Goal: Task Accomplishment & Management: Manage account settings

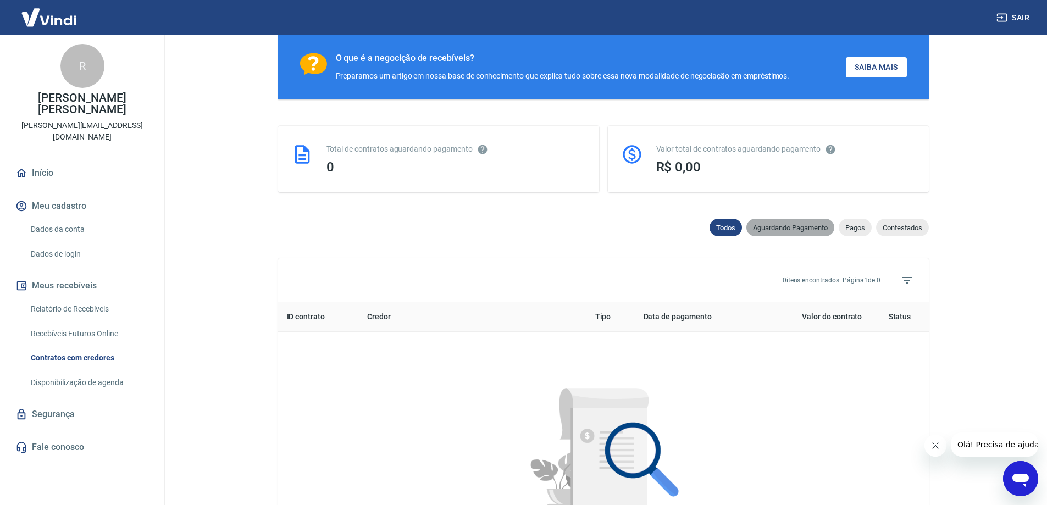
click at [763, 236] on div "Aguardando Pagamento" at bounding box center [790, 228] width 88 height 18
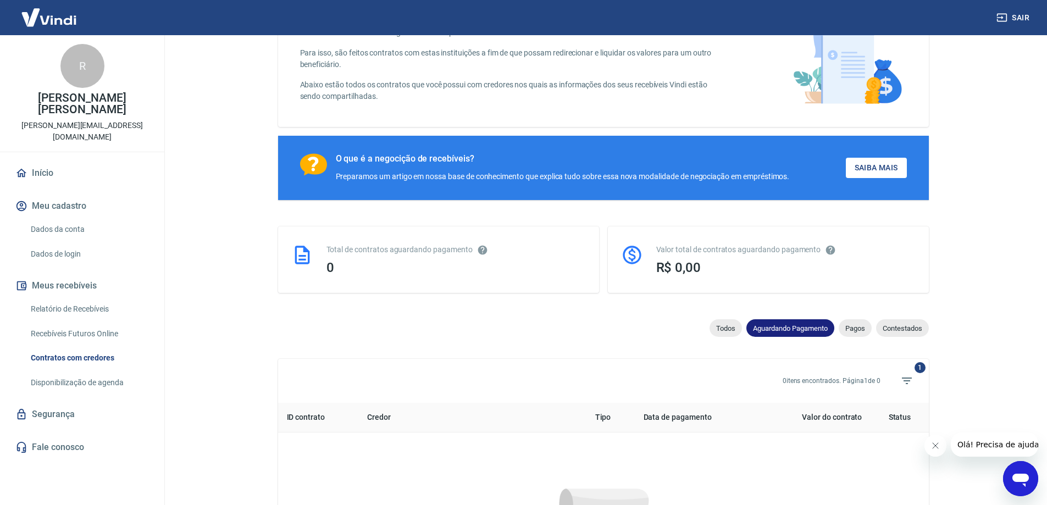
scroll to position [184, 0]
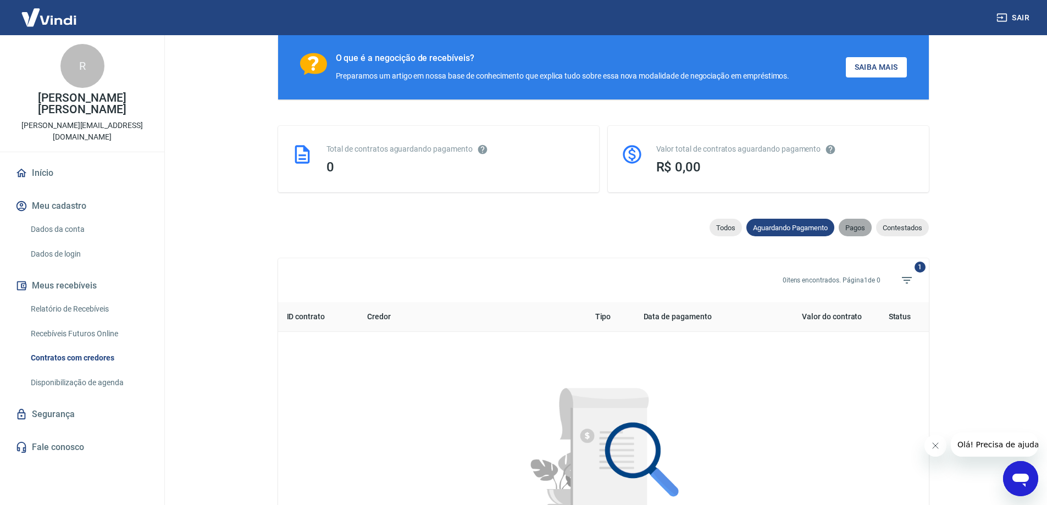
click at [861, 232] on span "Pagos" at bounding box center [855, 228] width 33 height 8
select select "paid"
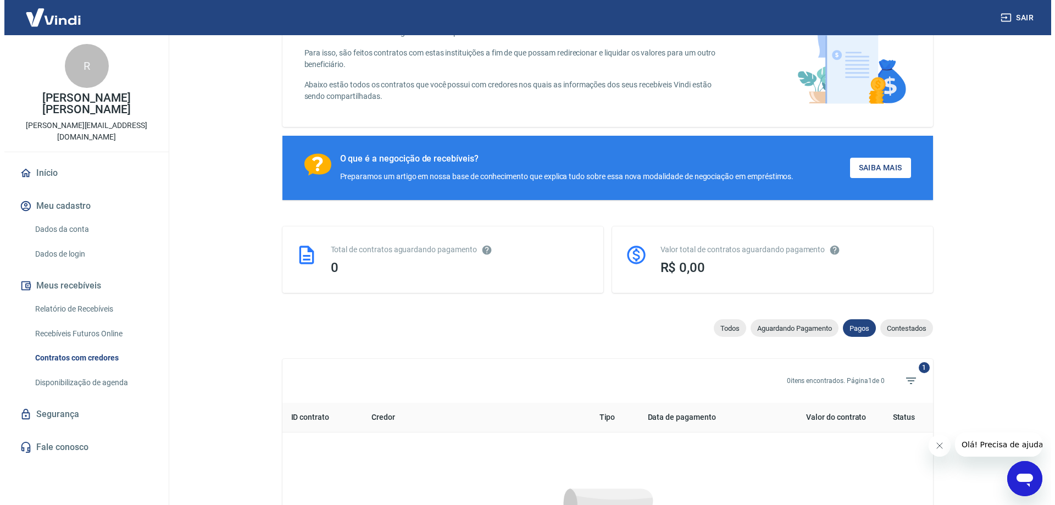
scroll to position [184, 0]
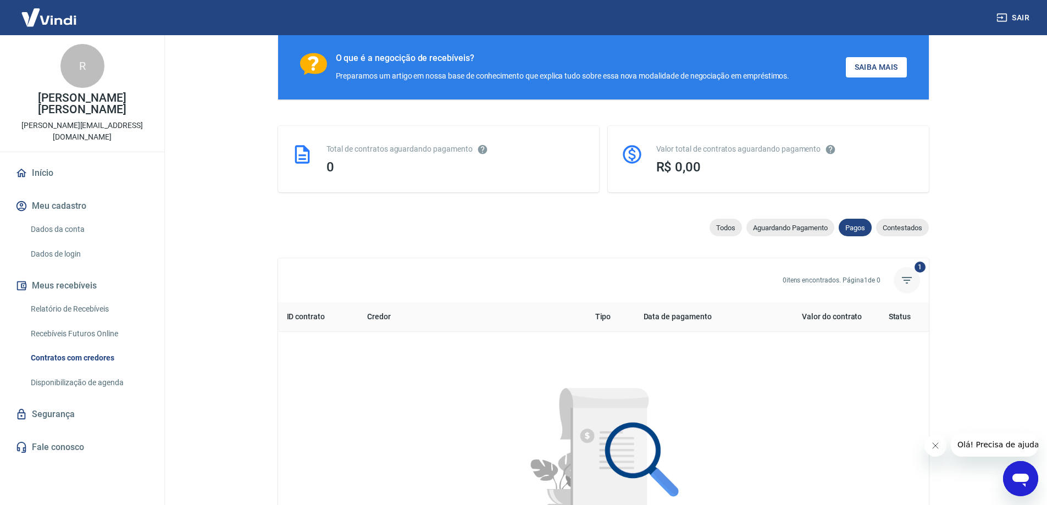
click at [908, 284] on icon "Filtros" at bounding box center [907, 280] width 10 height 7
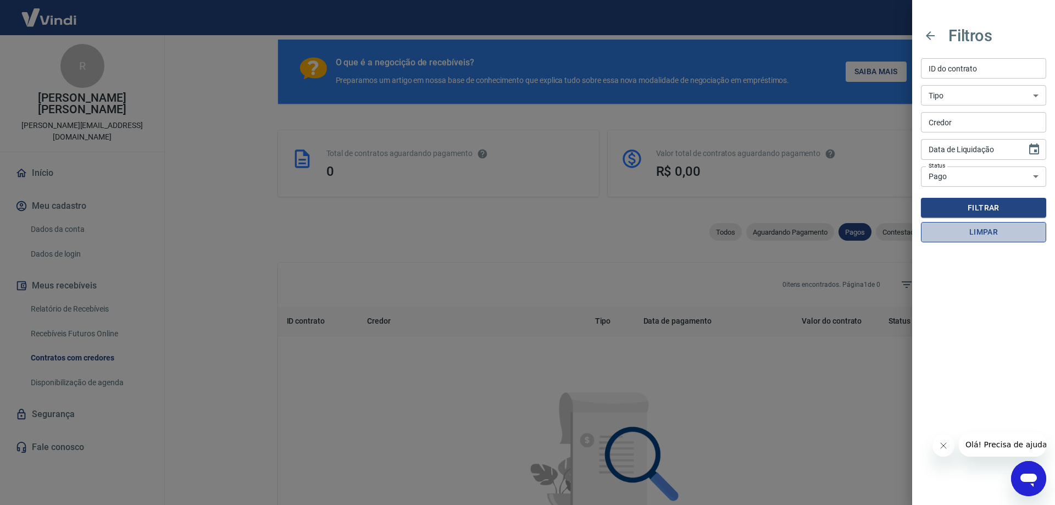
click at [983, 233] on button "Limpar" at bounding box center [983, 232] width 125 height 20
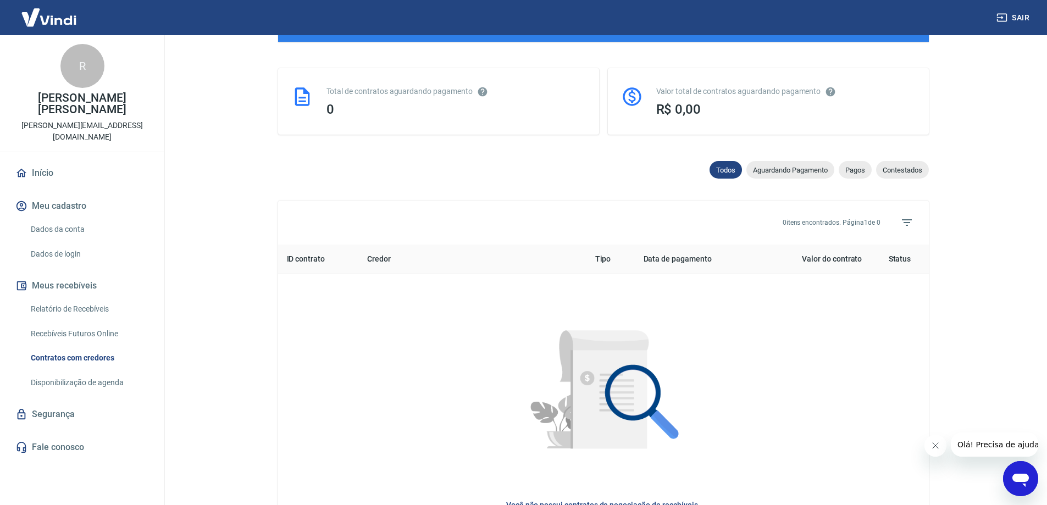
scroll to position [239, 0]
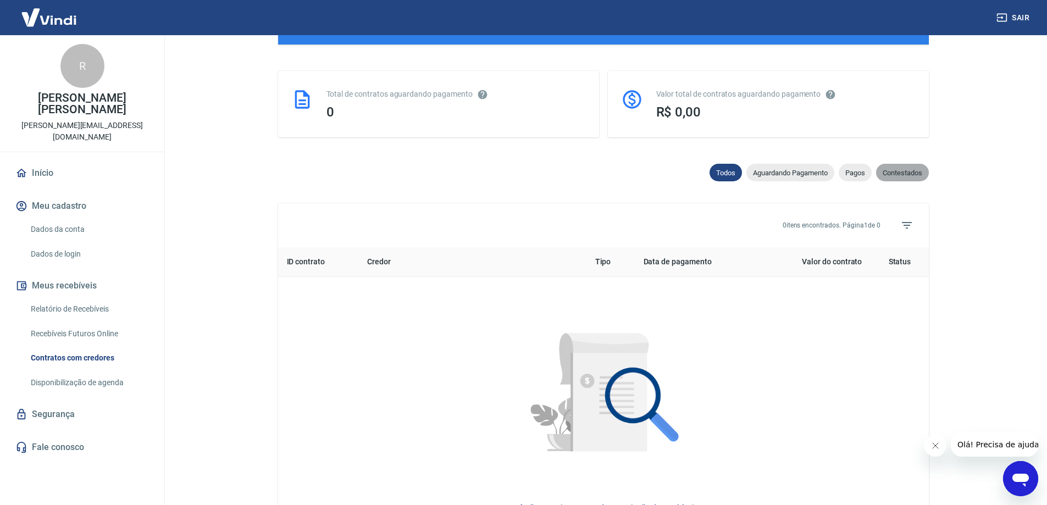
click at [888, 174] on span "Contestados" at bounding box center [902, 173] width 53 height 8
select select "rejected"
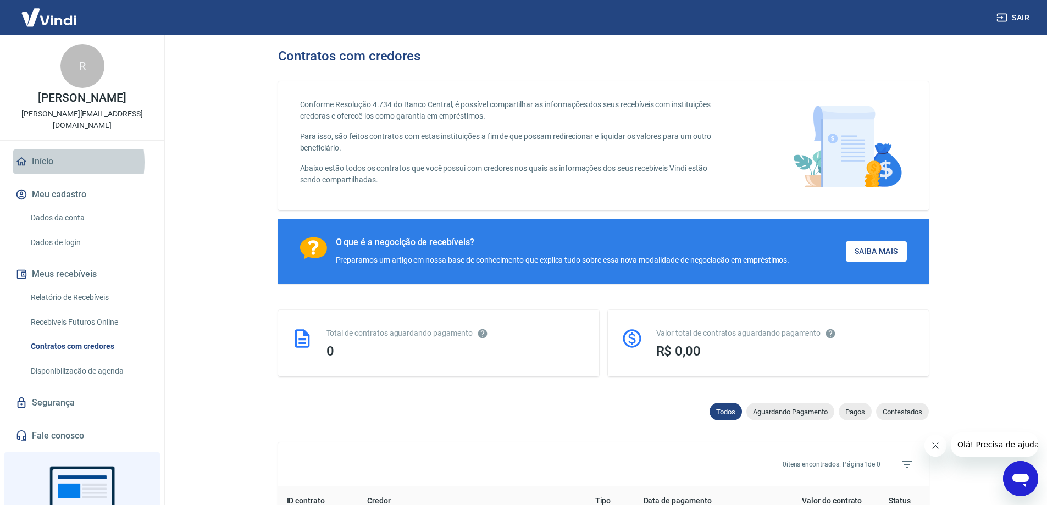
click at [53, 162] on link "Início" at bounding box center [82, 161] width 138 height 24
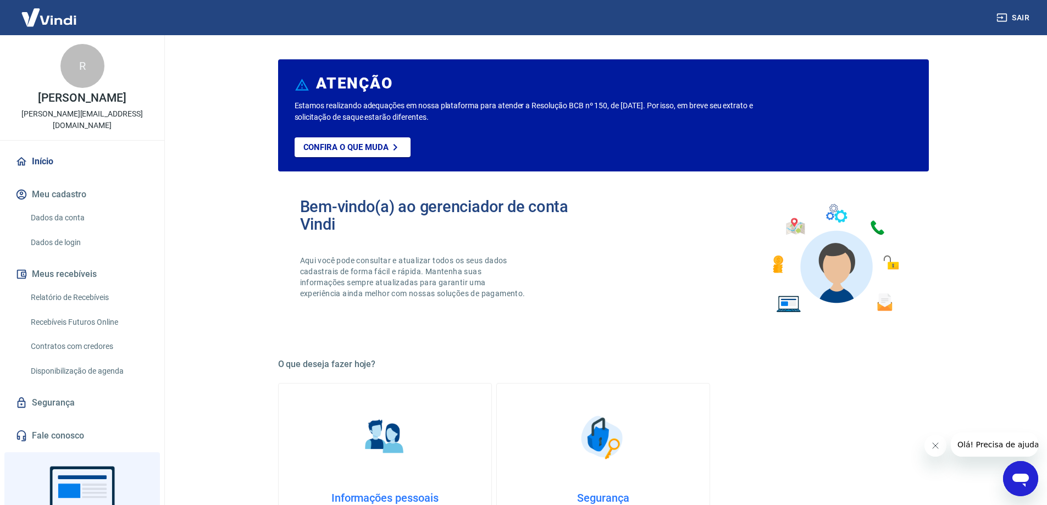
click at [71, 227] on link "Dados da conta" at bounding box center [88, 218] width 125 height 23
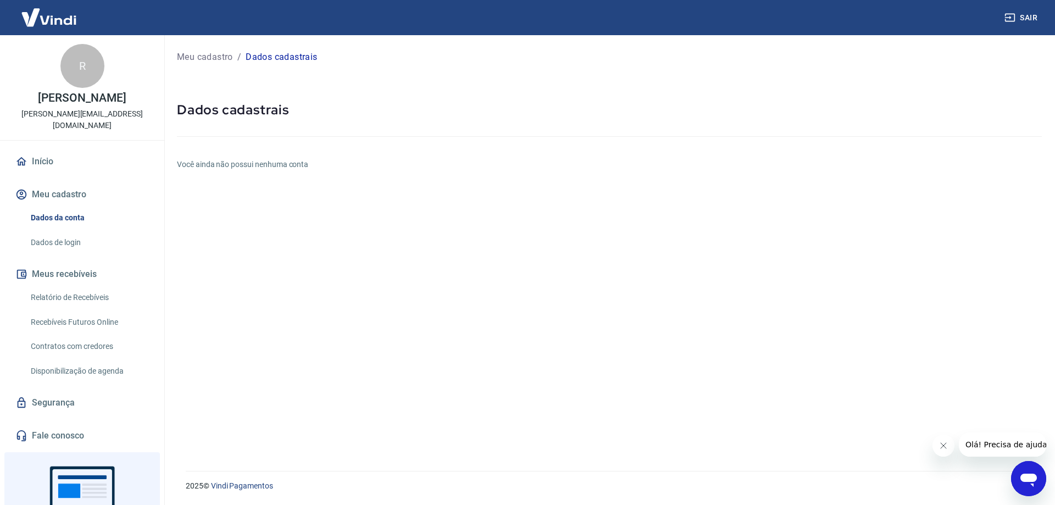
click at [80, 237] on link "Dados de login" at bounding box center [88, 242] width 125 height 23
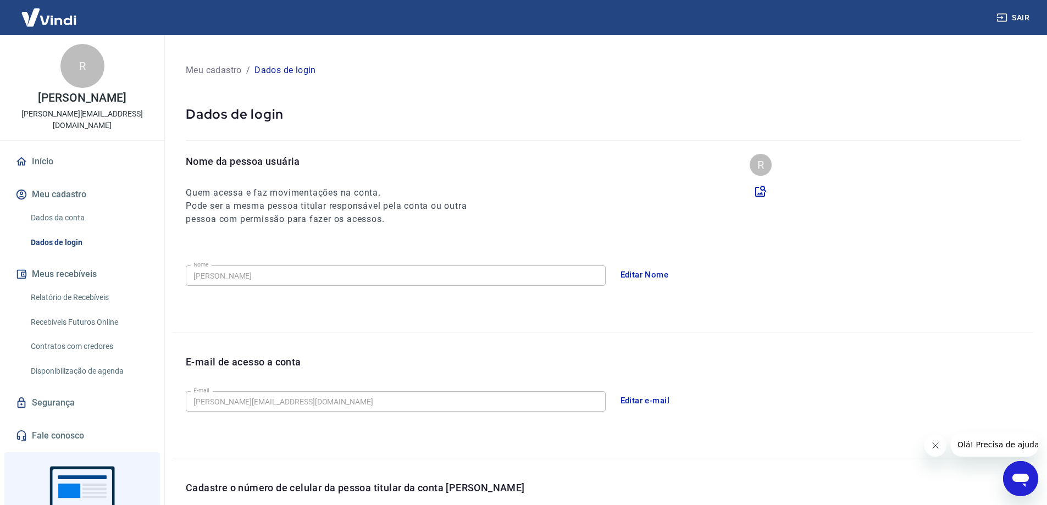
click at [59, 11] on img at bounding box center [48, 18] width 71 height 34
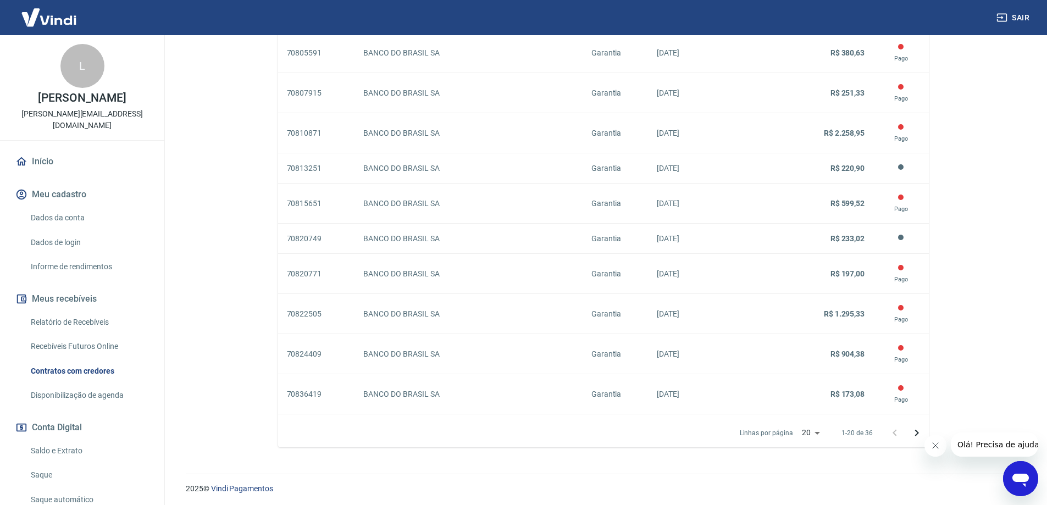
scroll to position [891, 0]
click at [911, 429] on icon "Próxima página" at bounding box center [916, 430] width 13 height 13
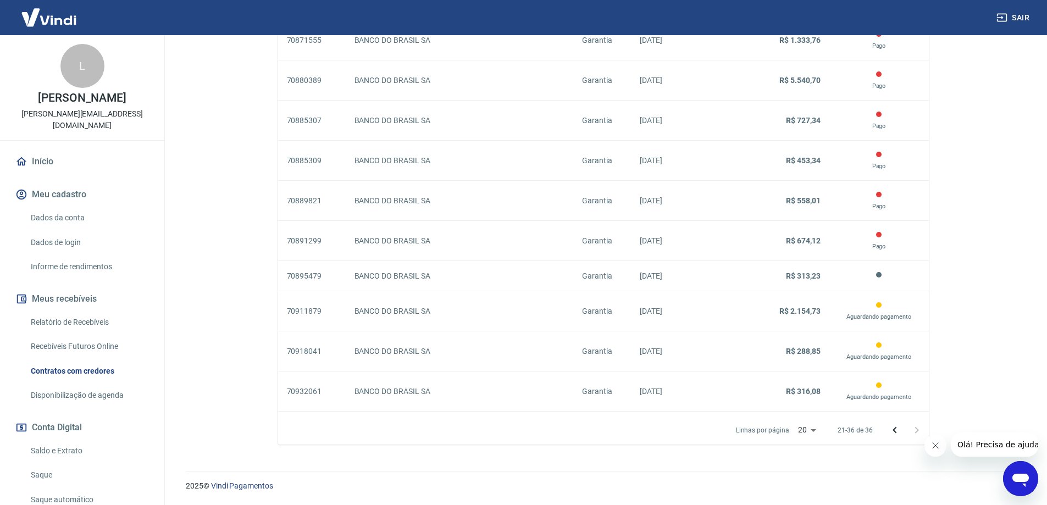
scroll to position [741, 0]
click at [943, 446] on button "Fechar mensagem da empresa" at bounding box center [935, 446] width 22 height 22
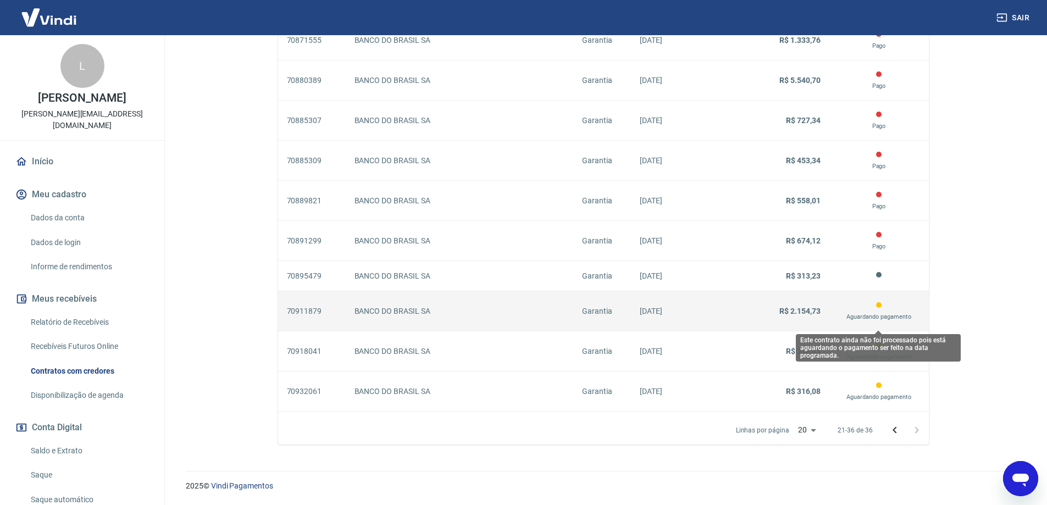
click at [859, 310] on div "Aguardando pagamento" at bounding box center [879, 311] width 82 height 22
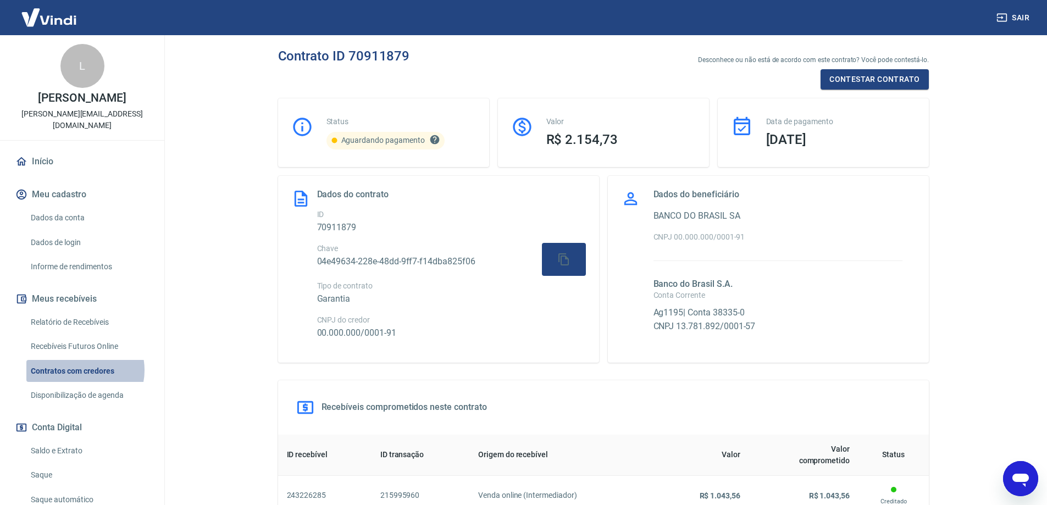
click at [82, 360] on link "Contratos com credores" at bounding box center [88, 371] width 125 height 23
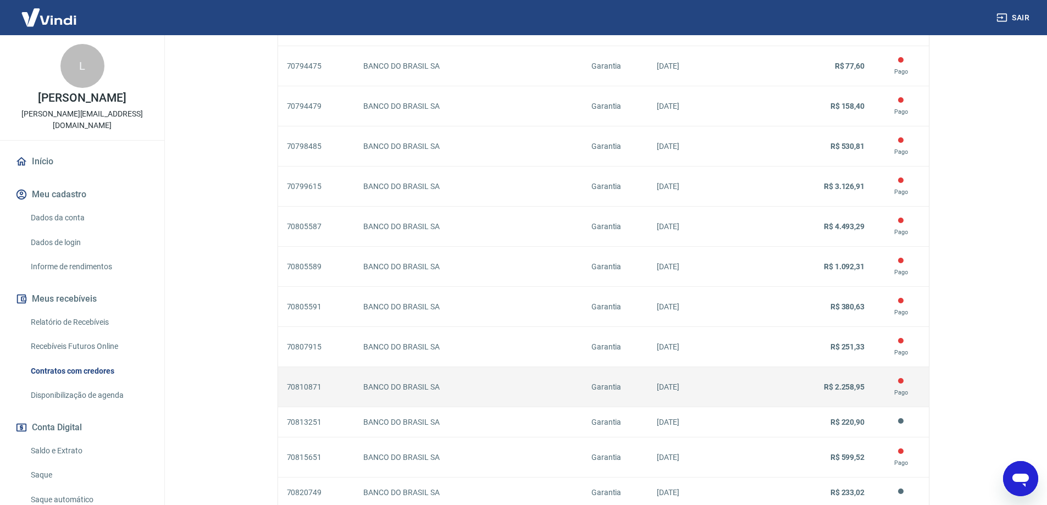
scroll to position [891, 0]
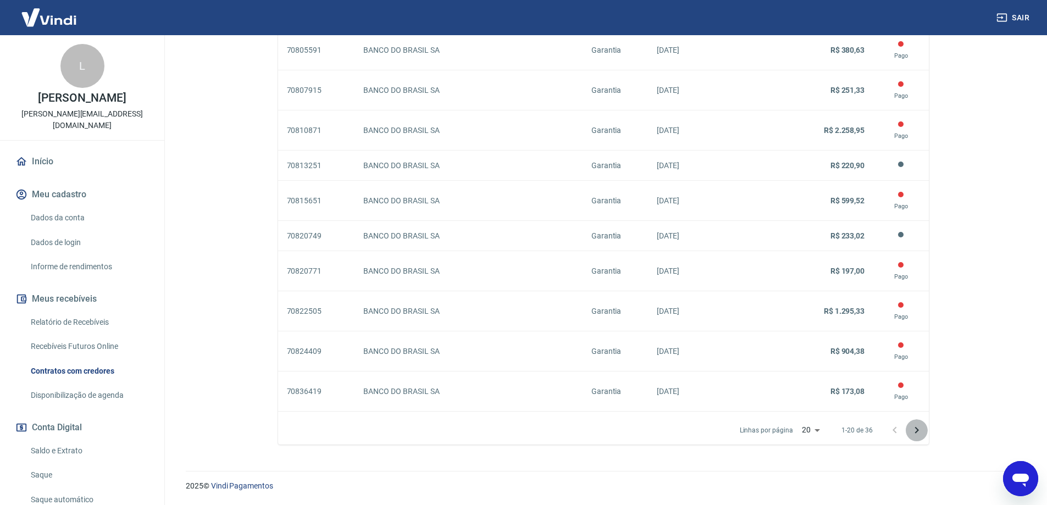
click at [916, 428] on icon "Próxima página" at bounding box center [916, 430] width 4 height 7
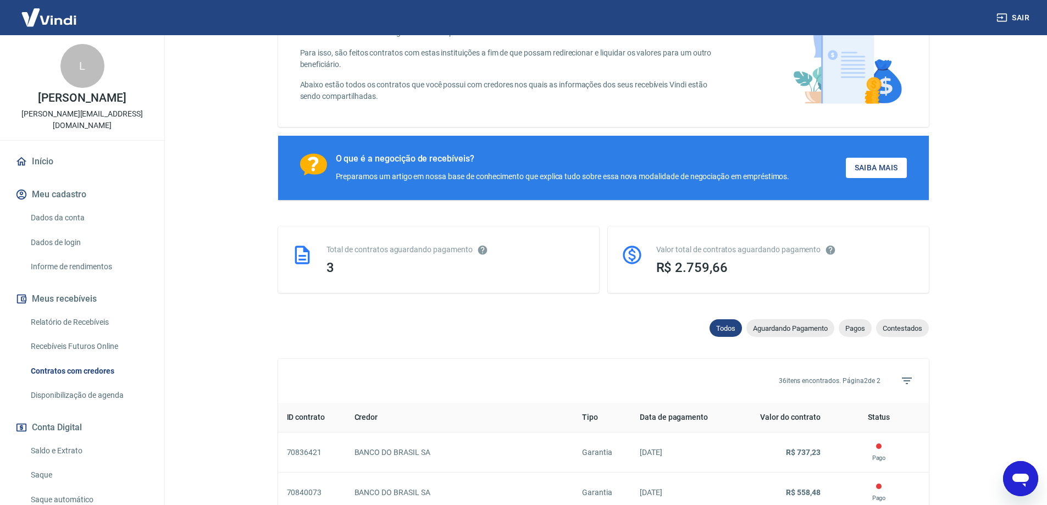
scroll to position [741, 0]
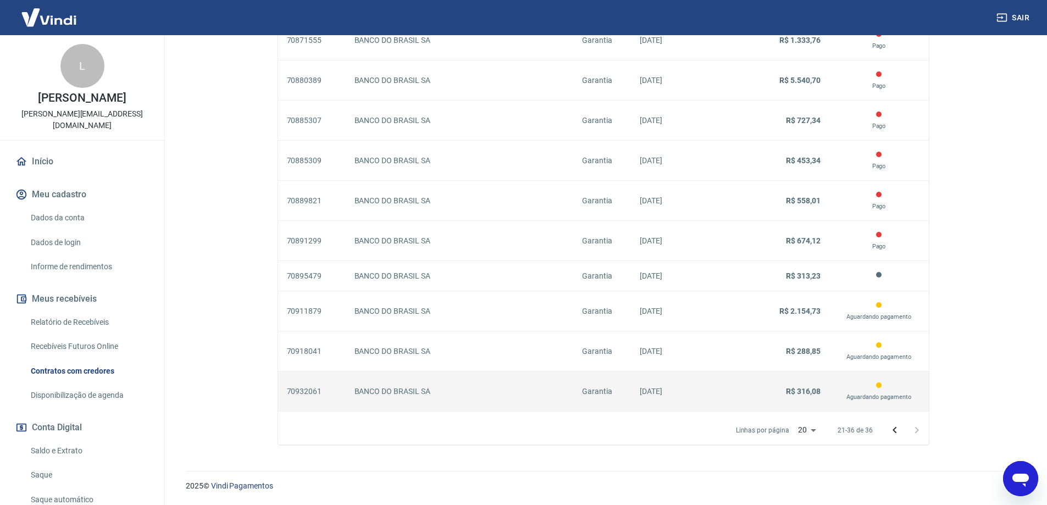
click at [686, 392] on p "02/09/2025" at bounding box center [683, 392] width 86 height 12
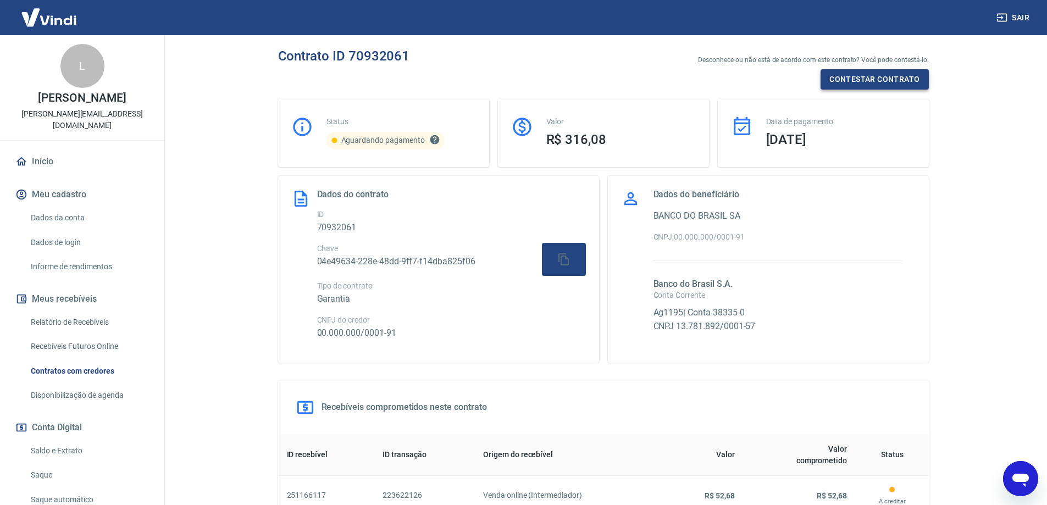
click at [863, 80] on button "Contestar contrato" at bounding box center [875, 79] width 108 height 20
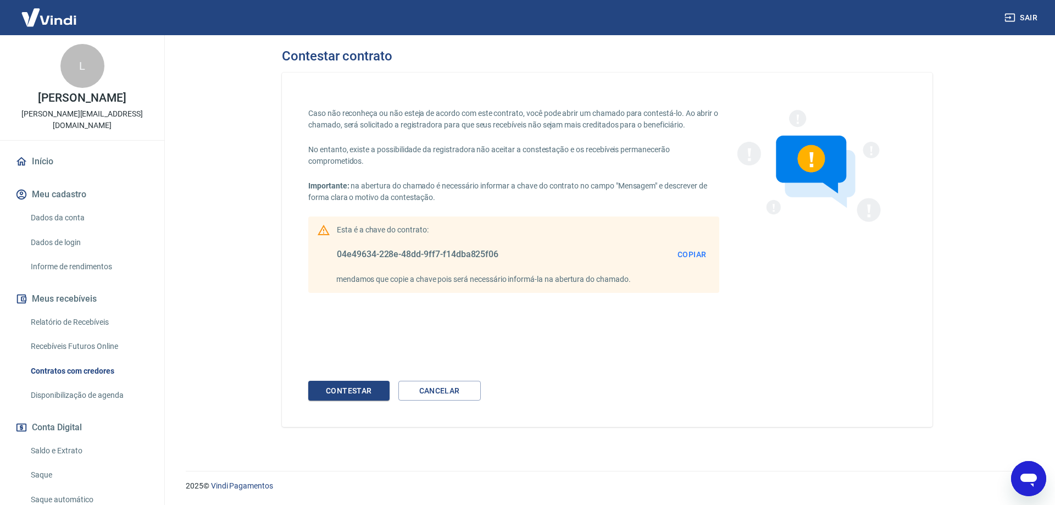
click at [681, 251] on button "Copiar" at bounding box center [691, 255] width 37 height 20
click at [435, 392] on button "Cancelar" at bounding box center [439, 391] width 82 height 20
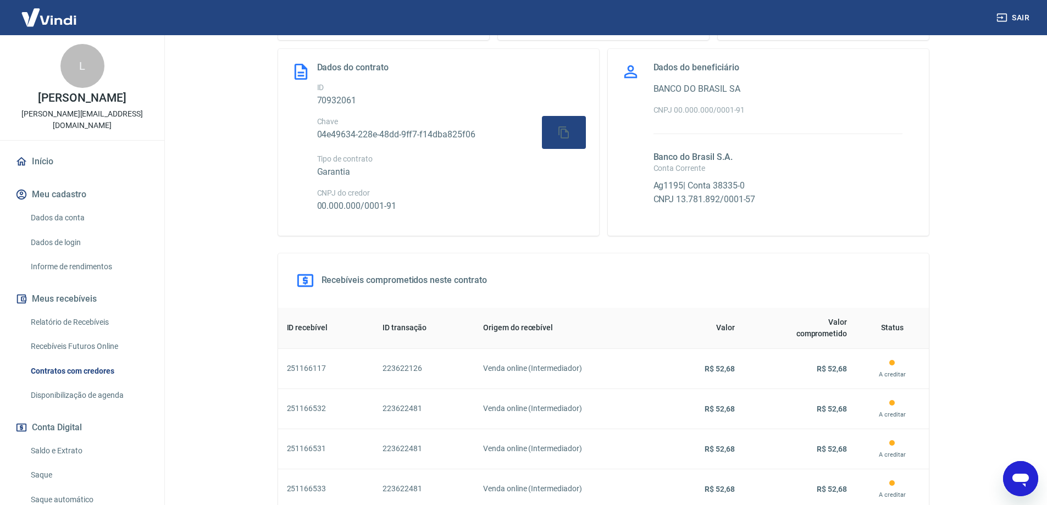
scroll to position [345, 0]
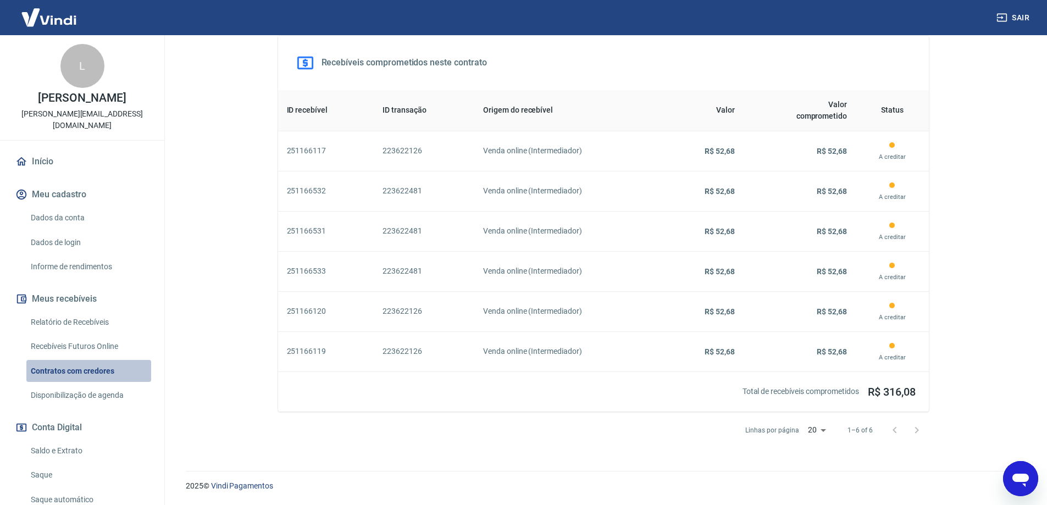
click at [91, 363] on link "Contratos com credores" at bounding box center [88, 371] width 125 height 23
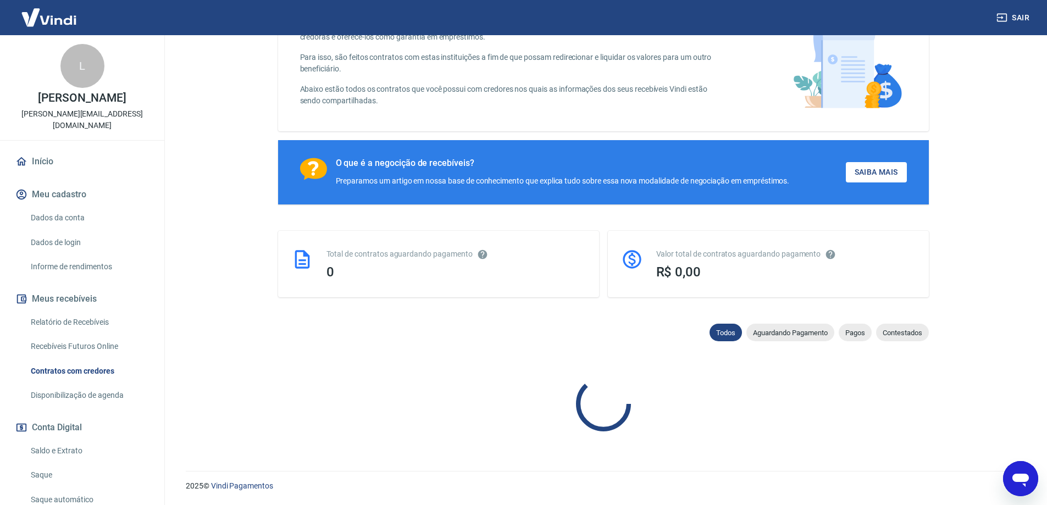
scroll to position [891, 0]
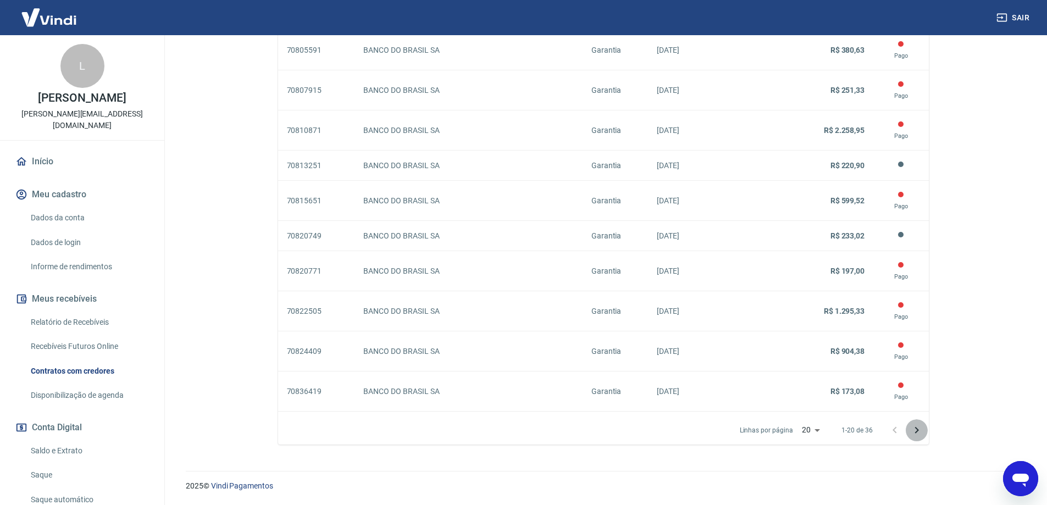
click at [912, 431] on icon "Próxima página" at bounding box center [916, 430] width 13 height 13
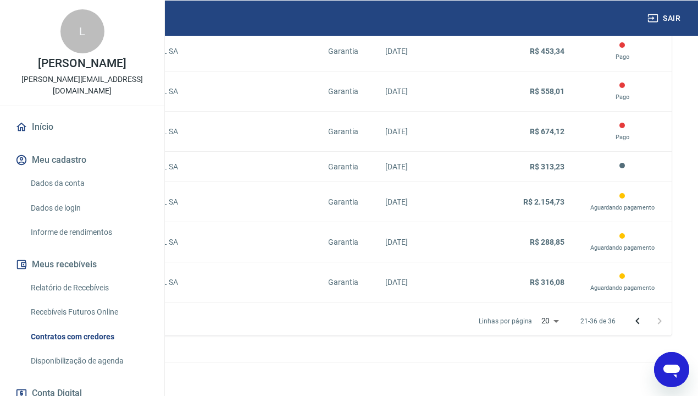
scroll to position [907, 0]
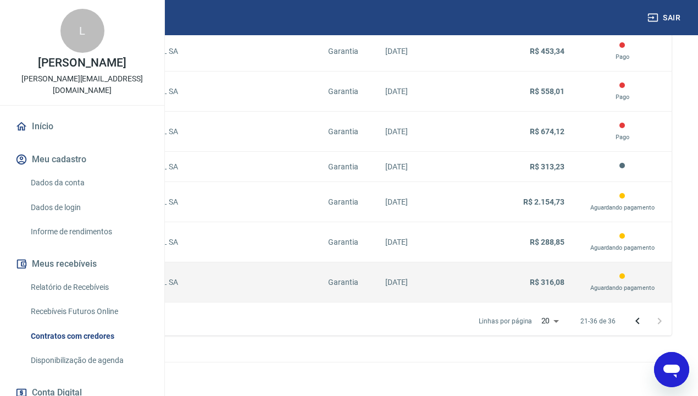
click at [573, 273] on td "R$ 316,08" at bounding box center [526, 282] width 93 height 40
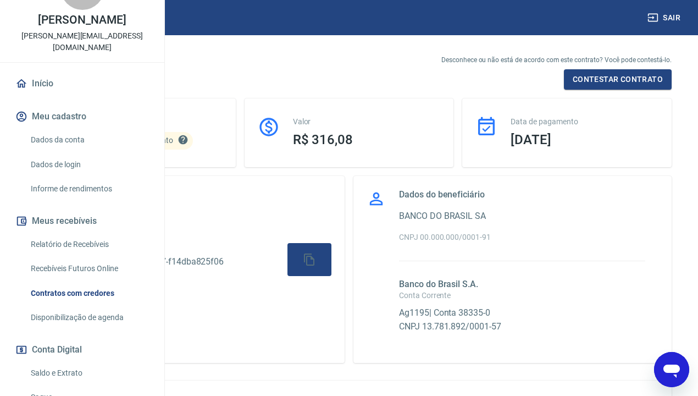
scroll to position [146, 0]
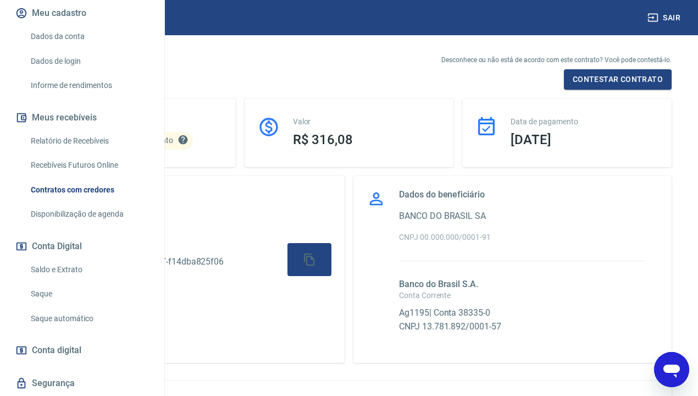
click at [77, 201] on link "Contratos com credores" at bounding box center [88, 190] width 125 height 23
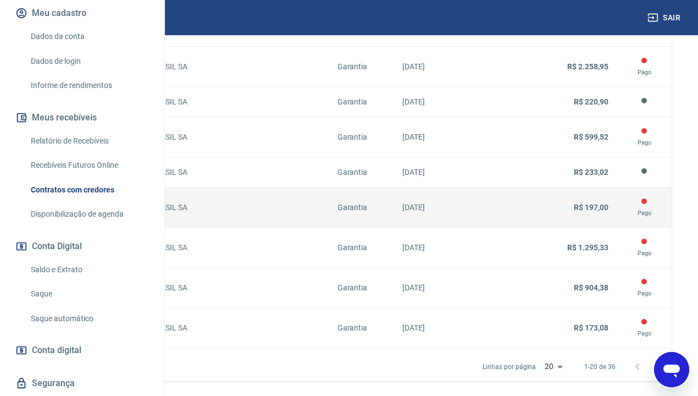
scroll to position [1016, 0]
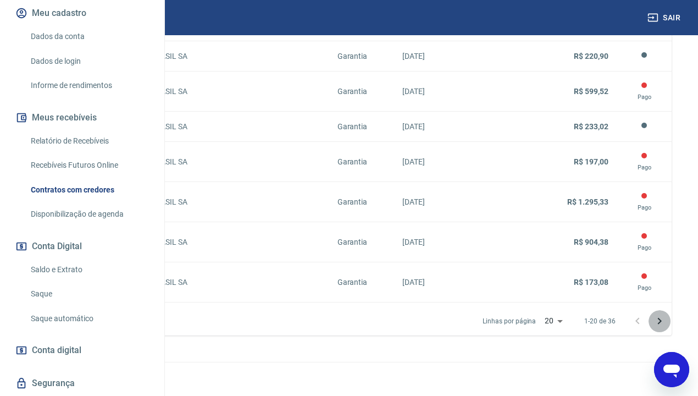
click at [661, 318] on icon "Próxima página" at bounding box center [659, 320] width 13 height 13
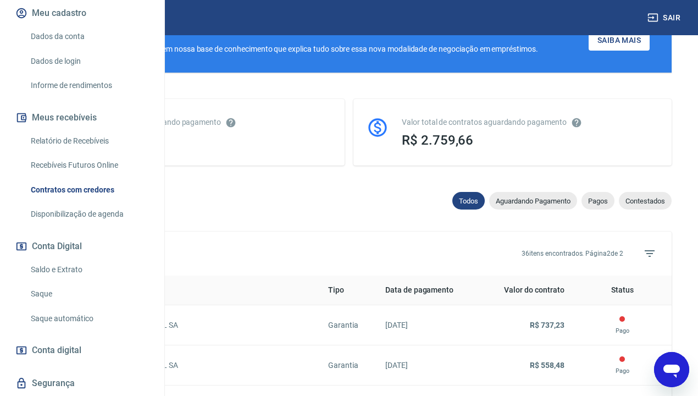
scroll to position [907, 0]
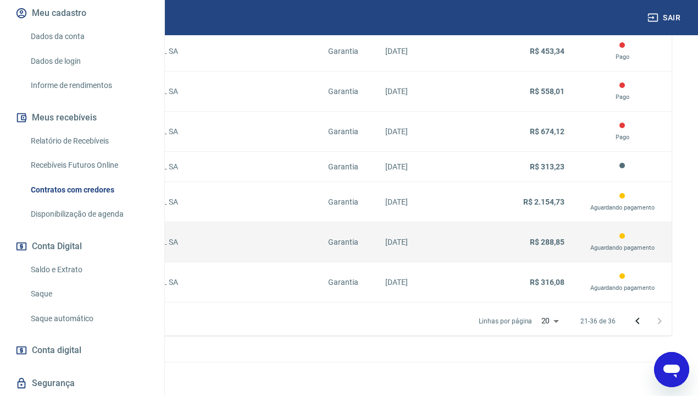
click at [480, 232] on td "29/07/2025" at bounding box center [427, 242] width 103 height 40
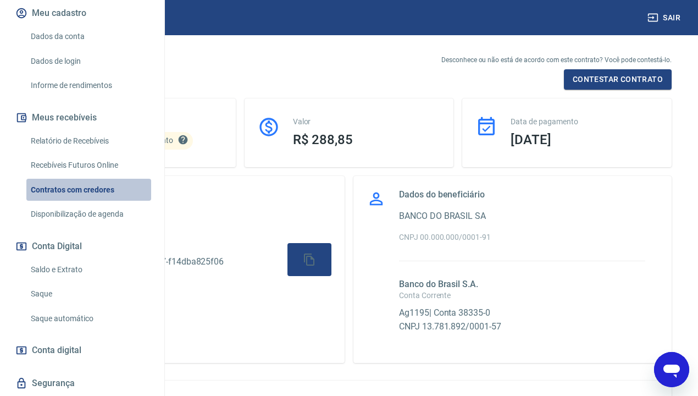
click at [111, 201] on link "Contratos com credores" at bounding box center [88, 190] width 125 height 23
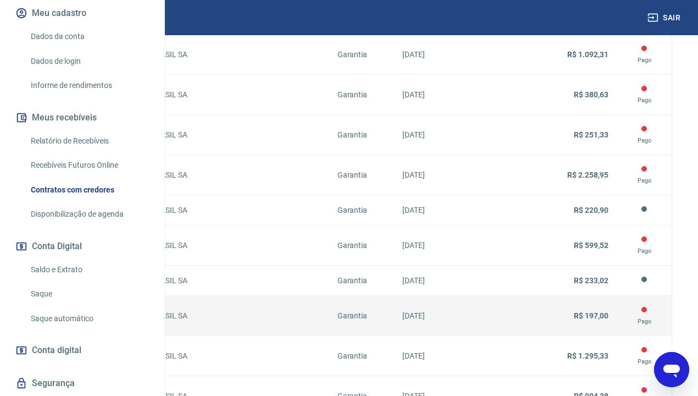
scroll to position [1016, 0]
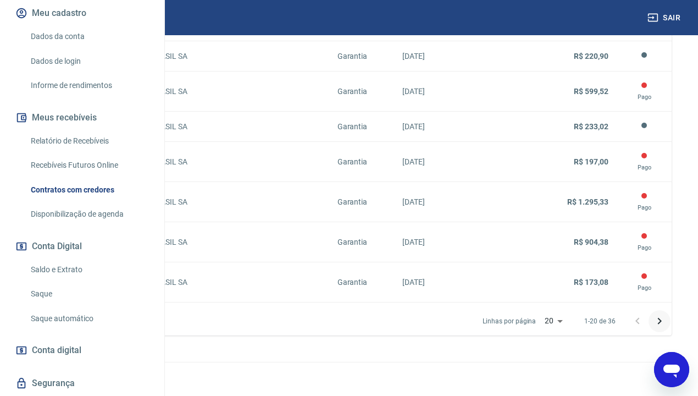
click at [658, 319] on icon "Próxima página" at bounding box center [659, 320] width 13 height 13
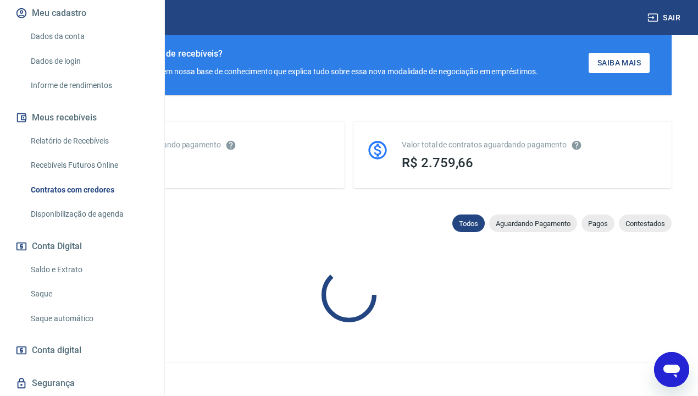
scroll to position [907, 0]
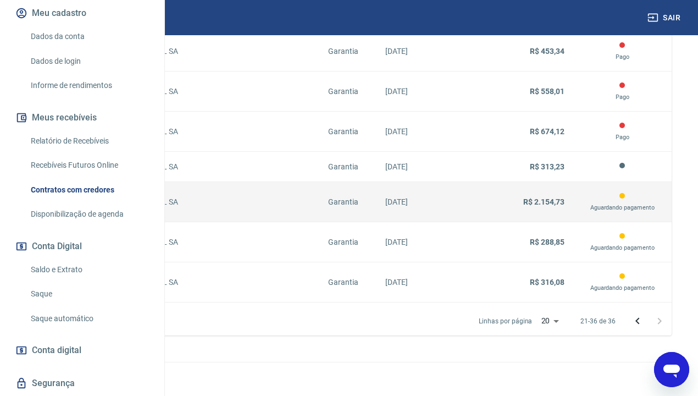
click at [376, 183] on td "Garantia" at bounding box center [347, 202] width 57 height 40
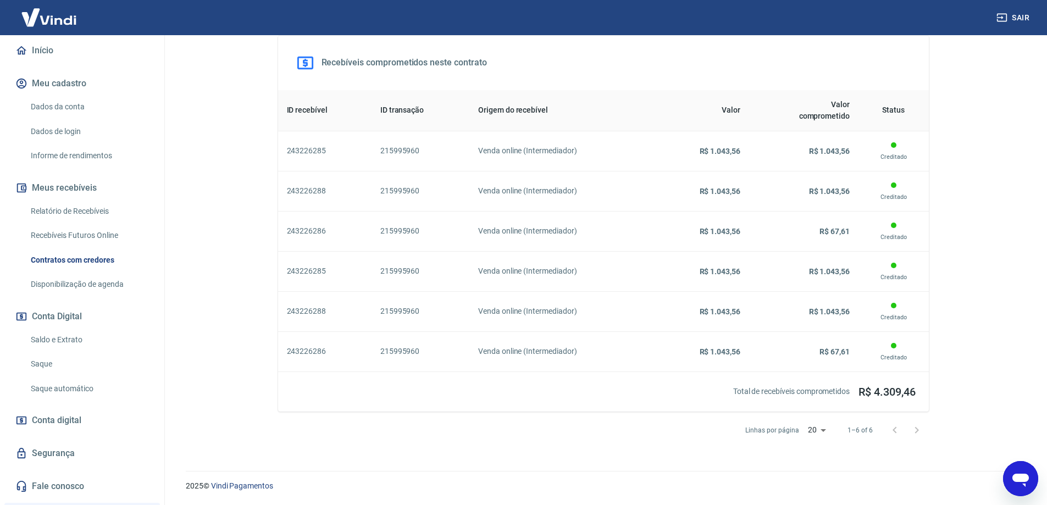
scroll to position [91, 0]
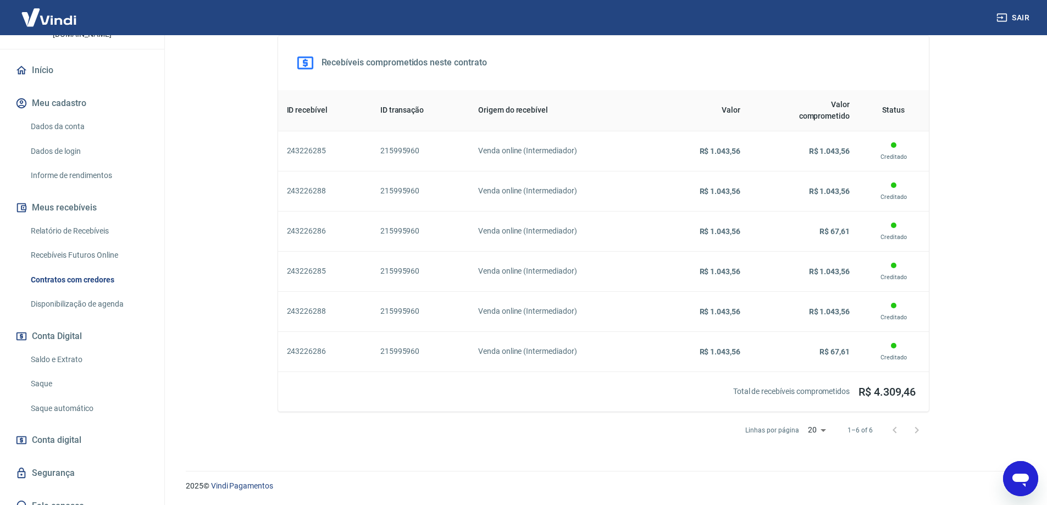
click at [76, 221] on link "Relatório de Recebíveis" at bounding box center [88, 231] width 125 height 23
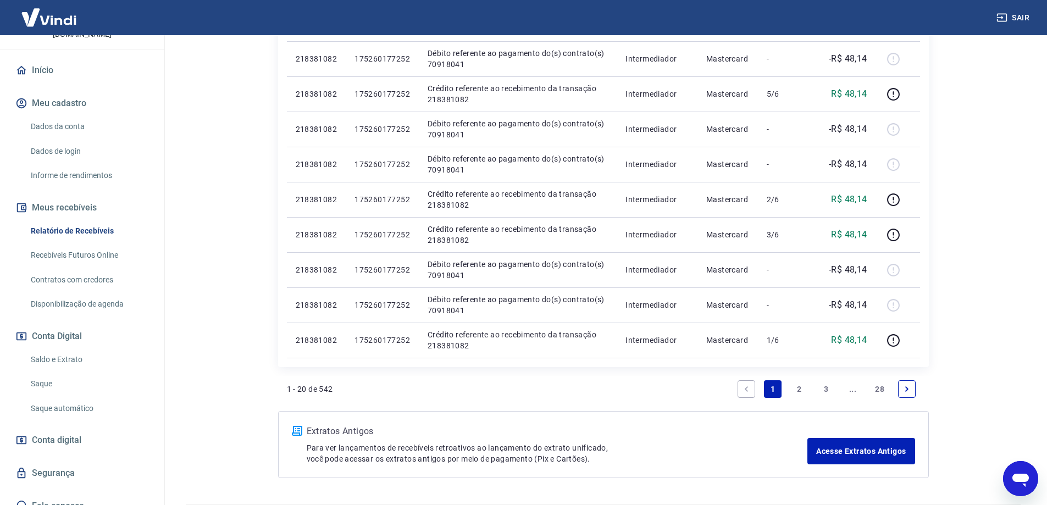
scroll to position [714, 0]
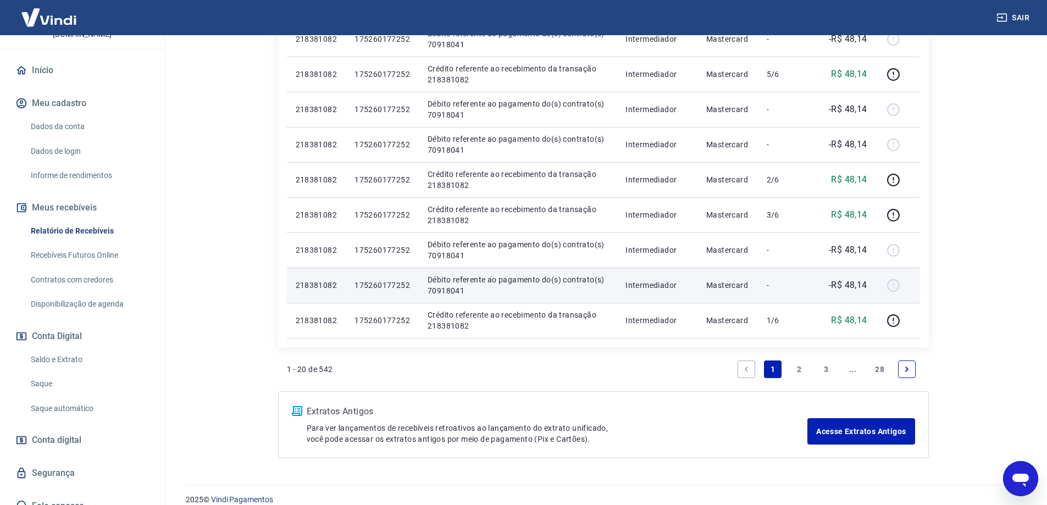
click at [895, 286] on div at bounding box center [898, 285] width 26 height 18
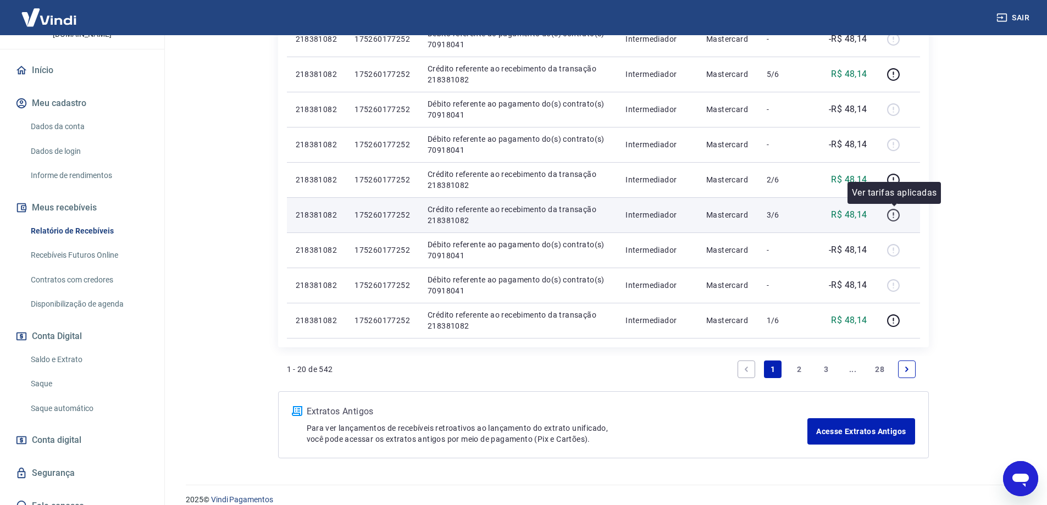
click at [894, 217] on icon "button" at bounding box center [893, 217] width 1 height 1
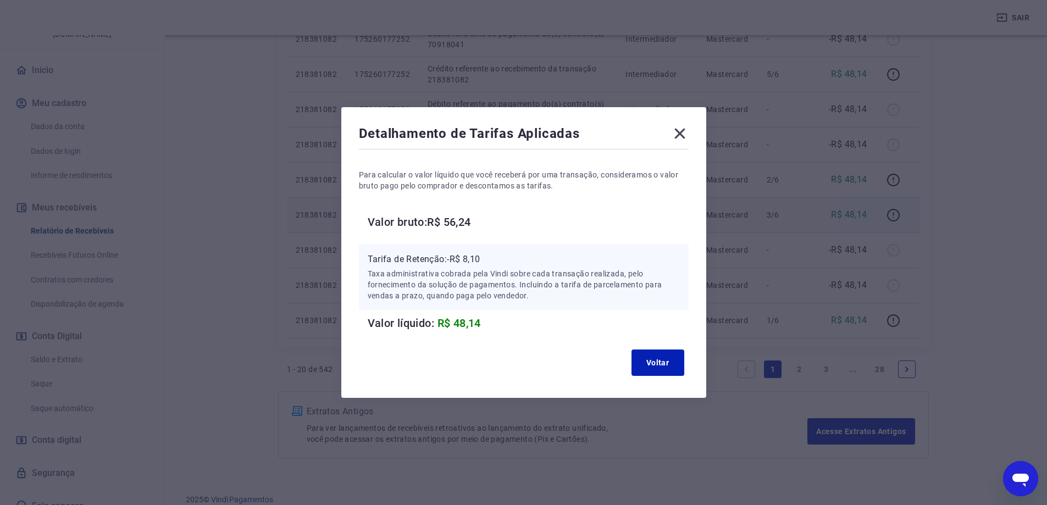
click at [694, 129] on div "Detalhamento de Tarifas Aplicadas Para calcular o valor líquido que você recebe…" at bounding box center [523, 252] width 365 height 291
click at [688, 132] on icon at bounding box center [680, 134] width 18 height 18
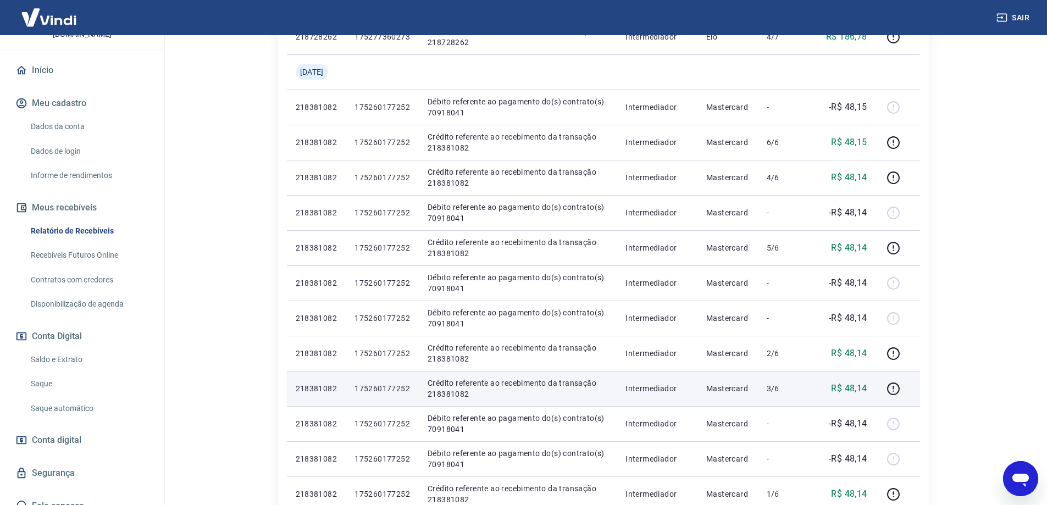
scroll to position [673, 0]
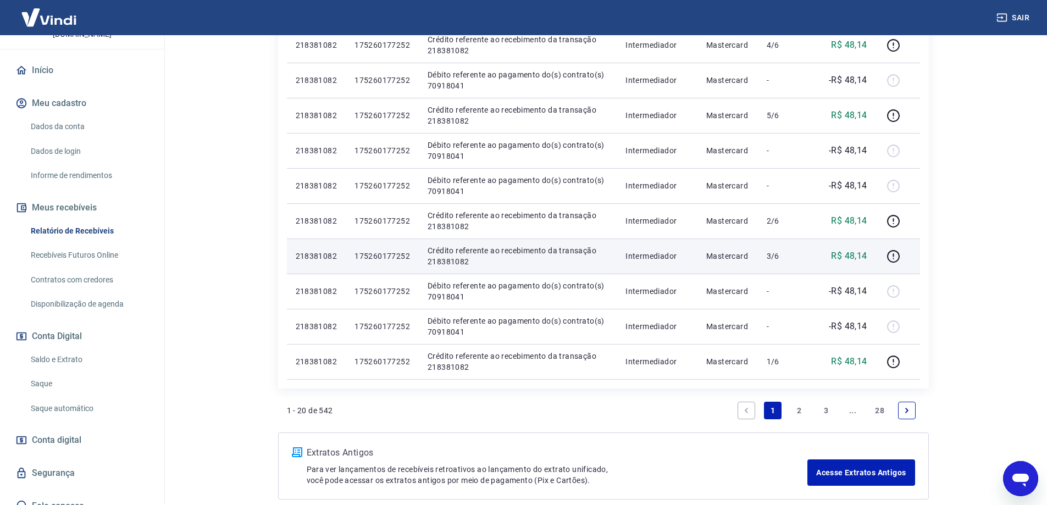
click at [802, 412] on link "2" at bounding box center [800, 411] width 18 height 18
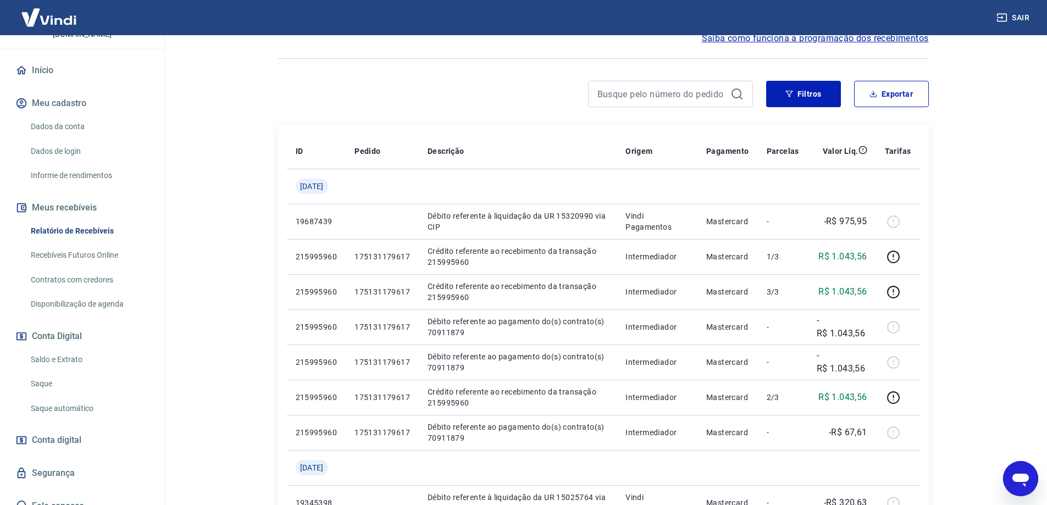
scroll to position [165, 0]
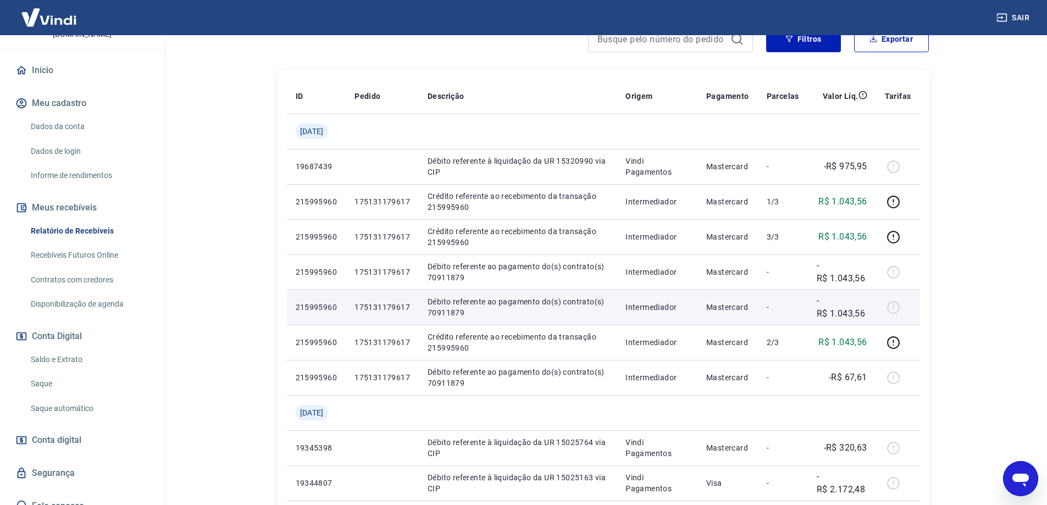
click at [894, 308] on div at bounding box center [898, 307] width 26 height 18
click at [726, 307] on p "Mastercard" at bounding box center [727, 307] width 43 height 11
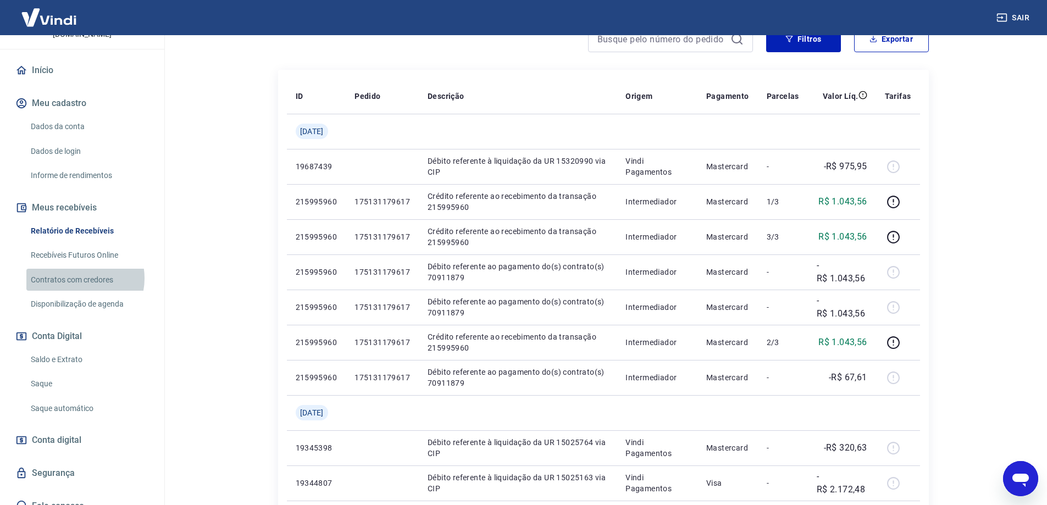
click at [80, 269] on link "Contratos com credores" at bounding box center [88, 280] width 125 height 23
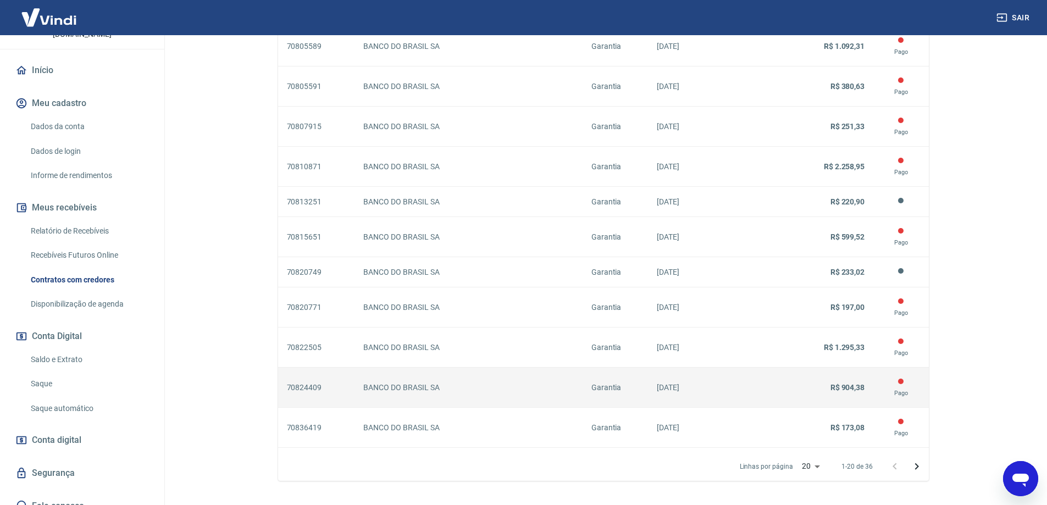
scroll to position [891, 0]
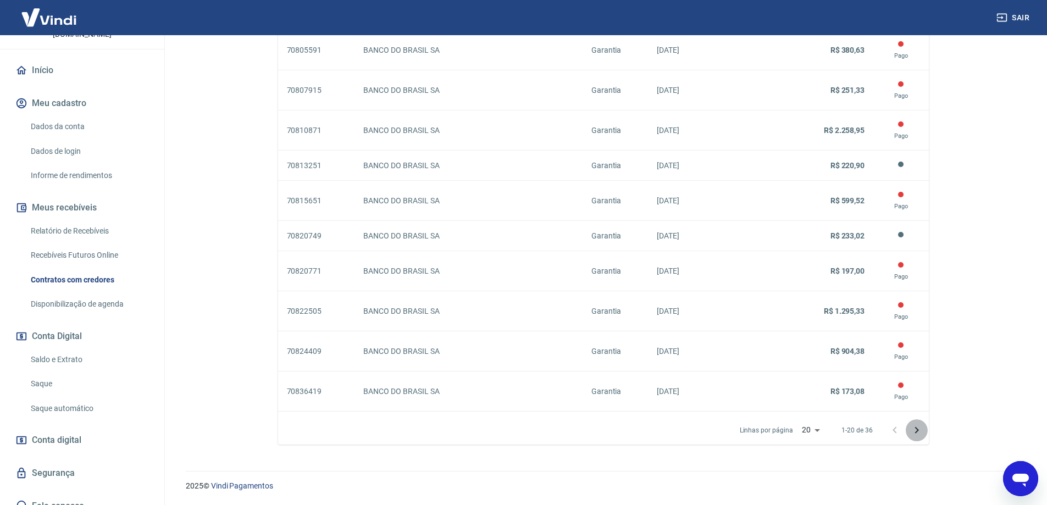
click at [915, 430] on icon "Próxima página" at bounding box center [916, 430] width 13 height 13
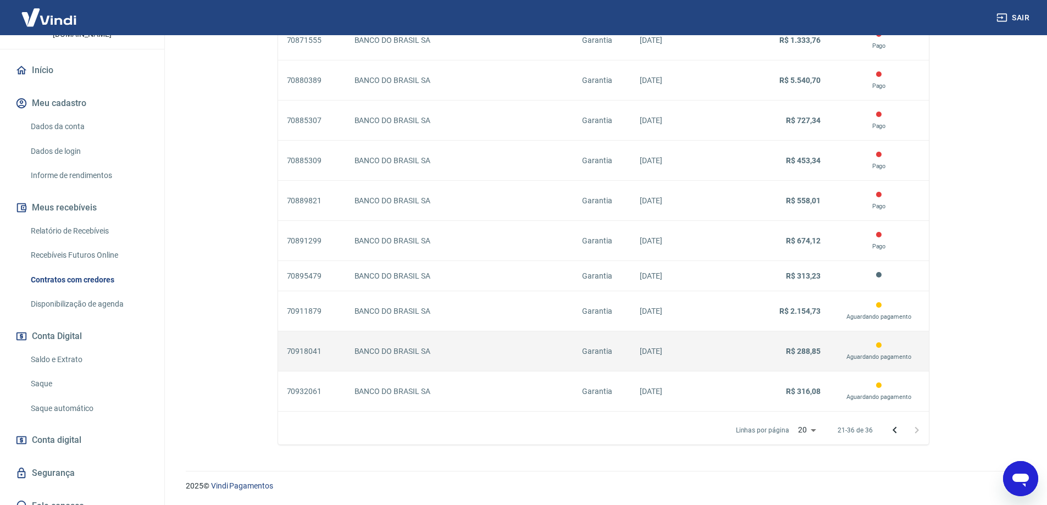
scroll to position [686, 0]
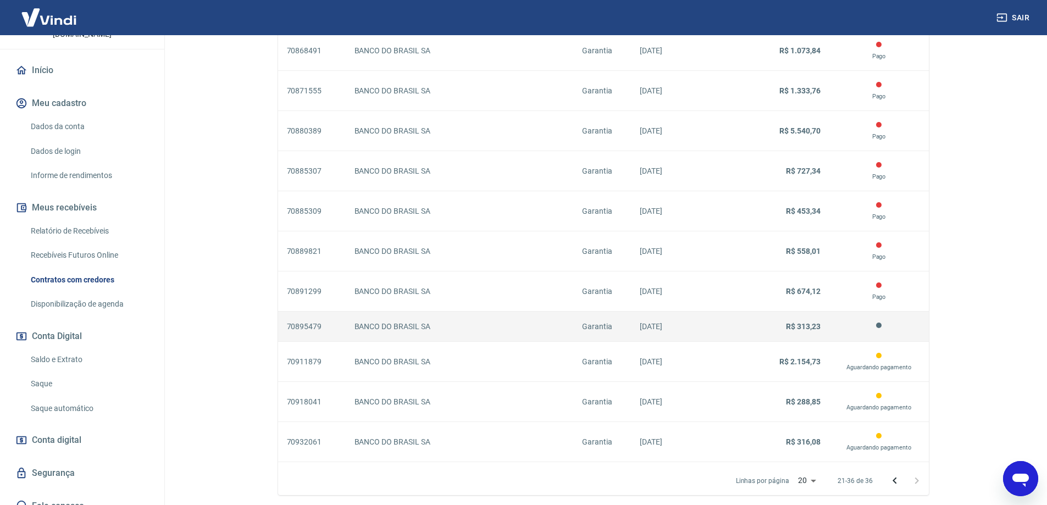
click at [730, 332] on td "09/06/2025" at bounding box center [683, 327] width 104 height 30
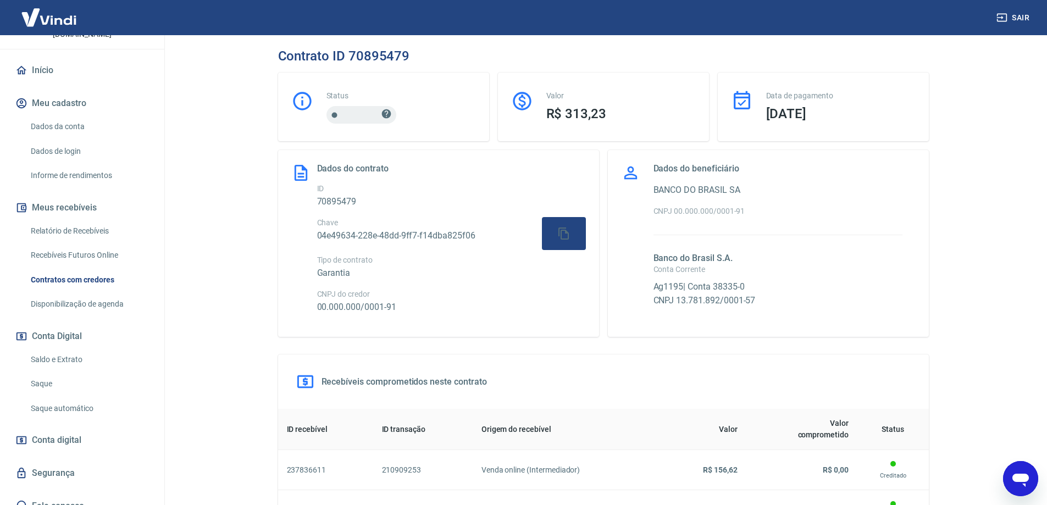
click at [385, 113] on icon at bounding box center [385, 113] width 9 height 9
click at [349, 115] on div at bounding box center [361, 115] width 70 height 18
click at [94, 273] on link "Contratos com credores" at bounding box center [88, 280] width 125 height 23
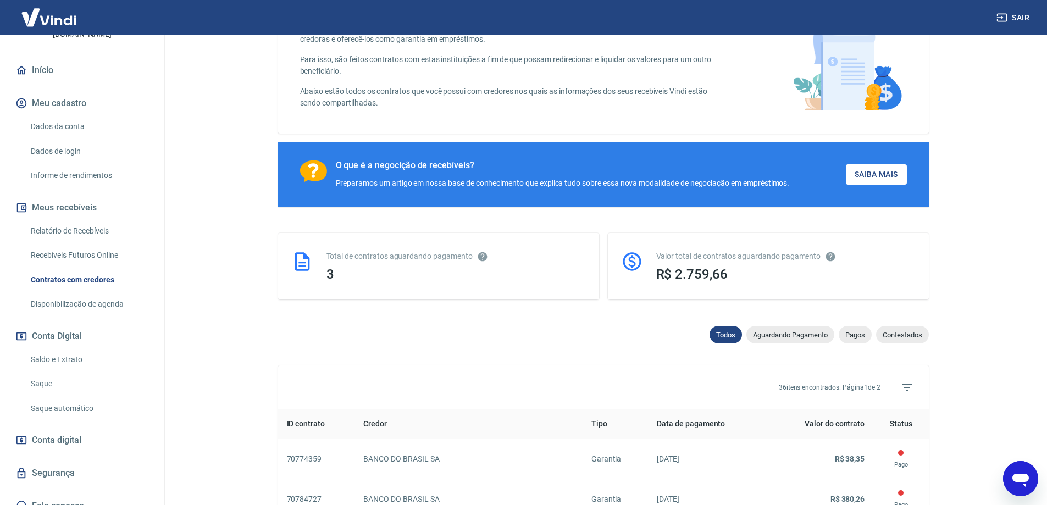
scroll to position [55, 0]
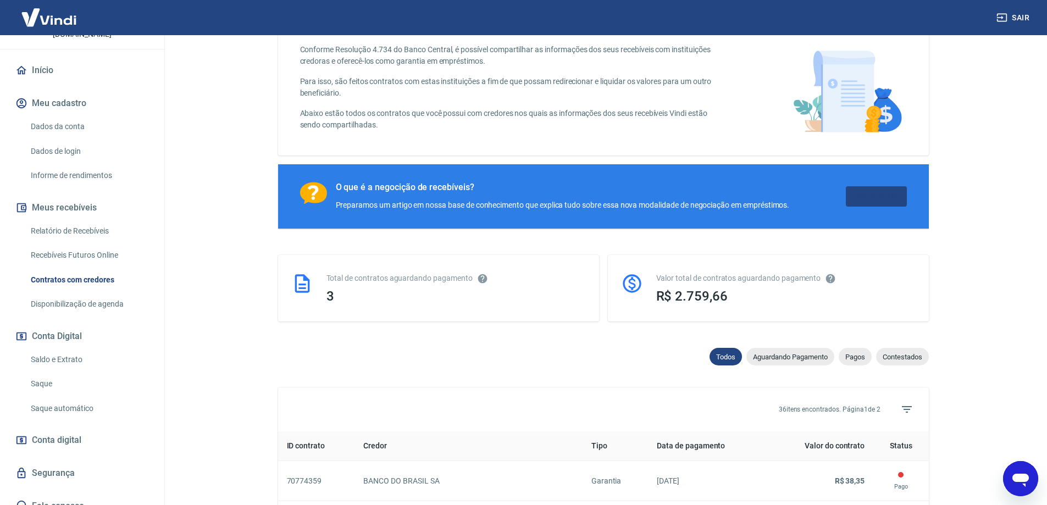
click at [872, 203] on link "Saiba Mais" at bounding box center [876, 196] width 61 height 20
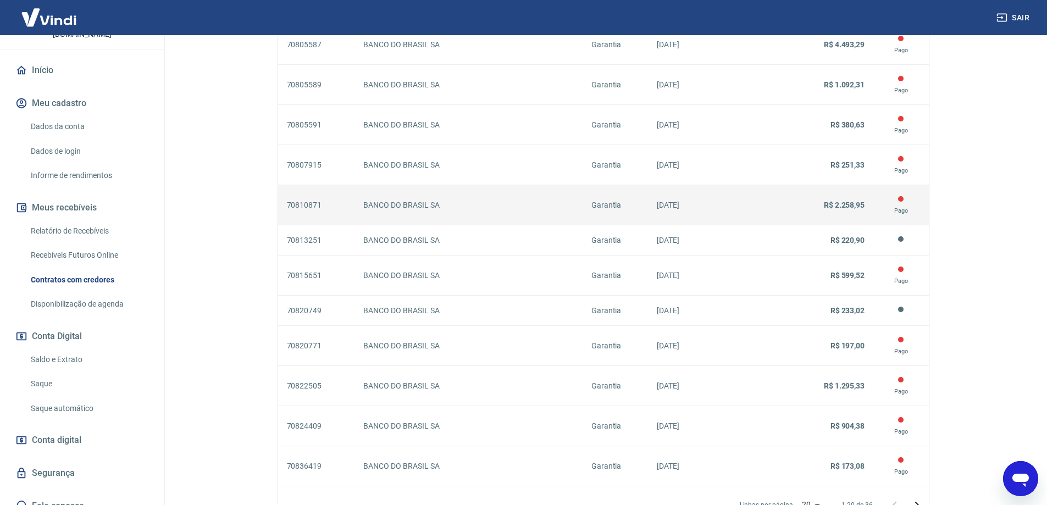
scroll to position [891, 0]
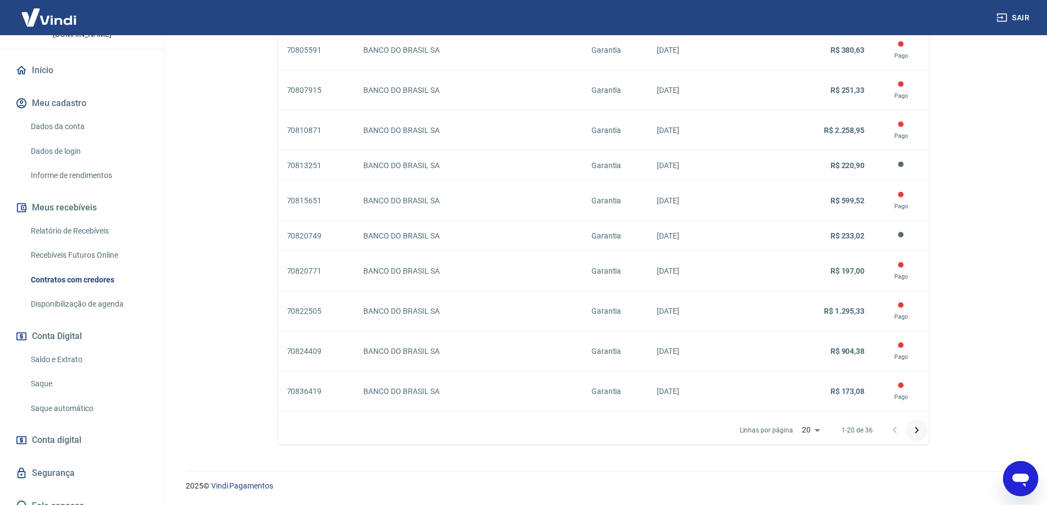
click at [919, 429] on icon "Próxima página" at bounding box center [916, 430] width 13 height 13
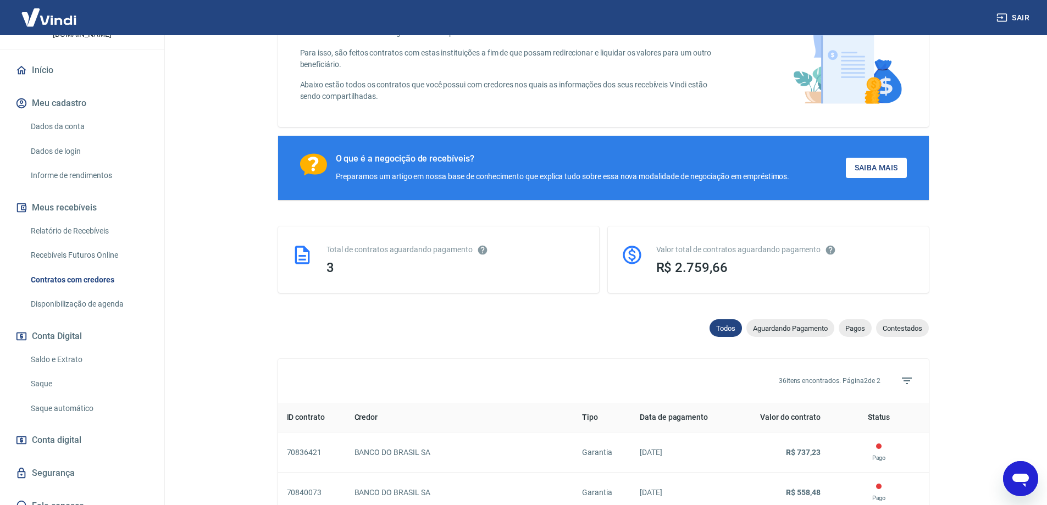
scroll to position [741, 0]
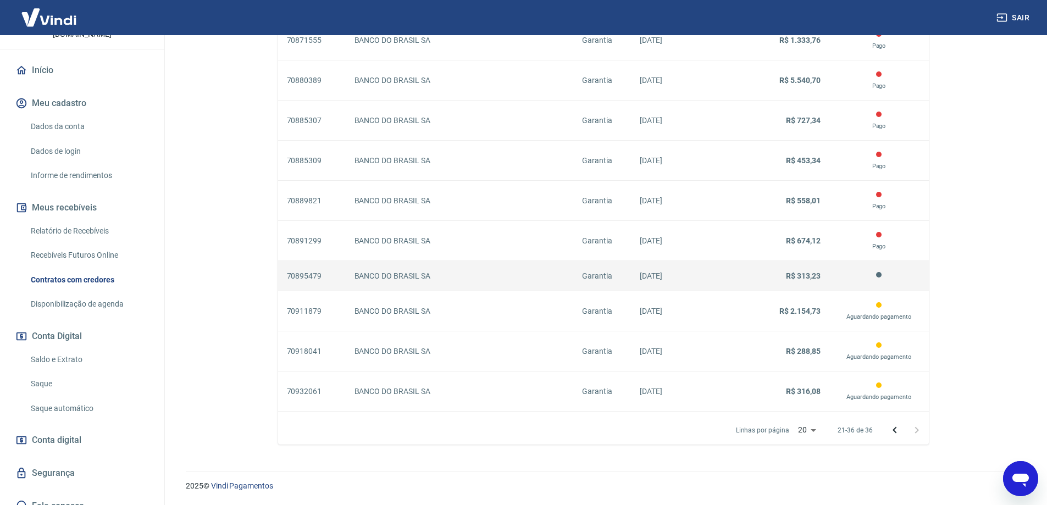
click at [569, 281] on td "BANCO DO BRASIL SA" at bounding box center [460, 276] width 228 height 30
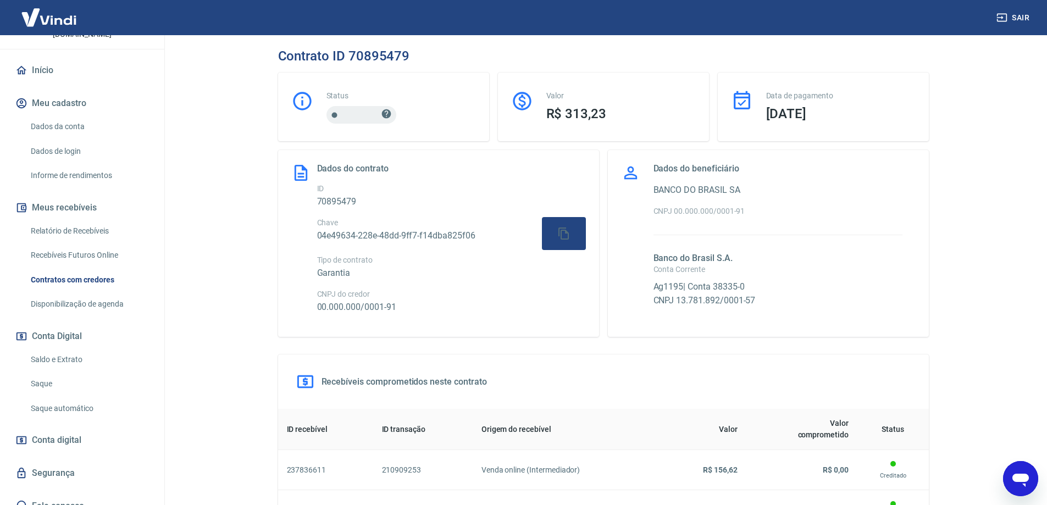
click at [85, 295] on link "Disponibilização de agenda" at bounding box center [88, 304] width 125 height 23
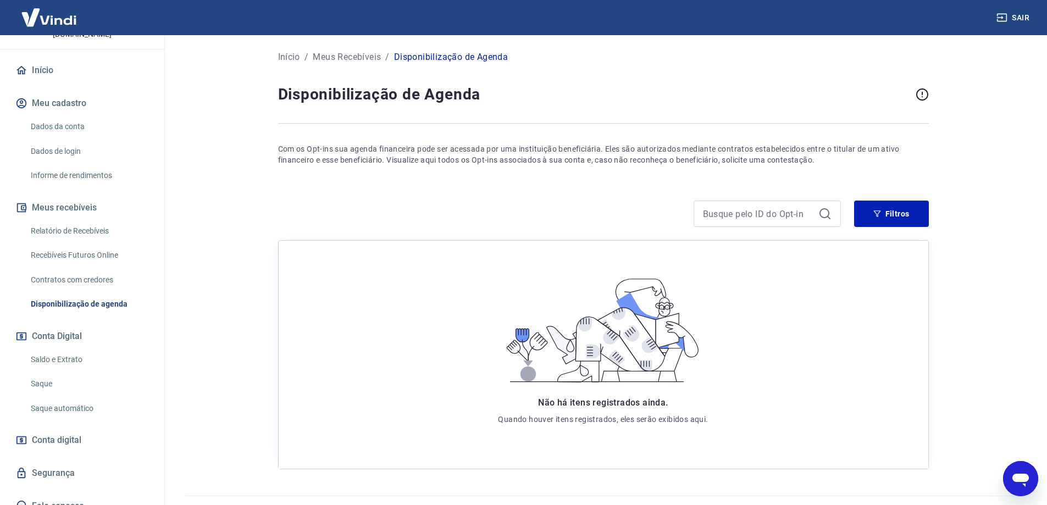
click at [70, 246] on link "Recebíveis Futuros Online" at bounding box center [88, 255] width 125 height 23
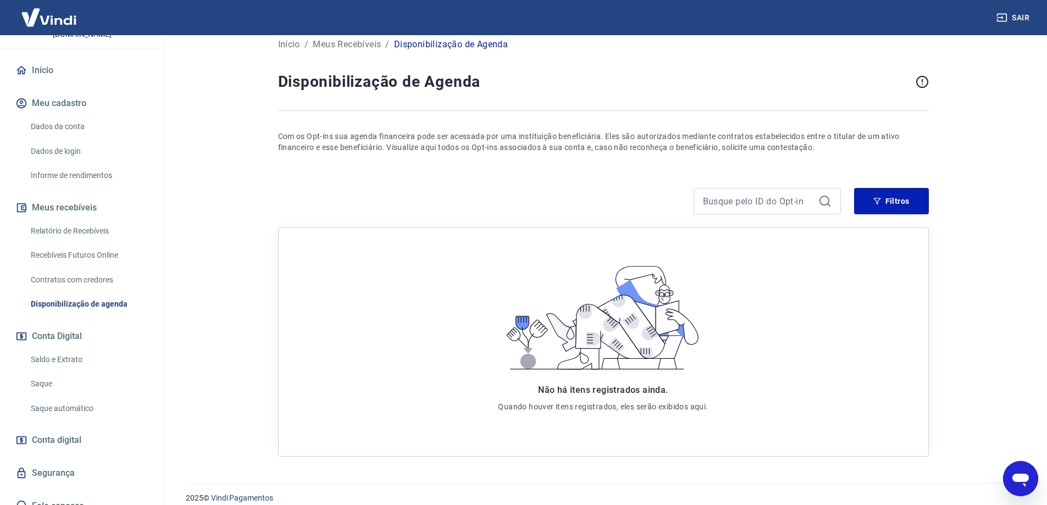
scroll to position [25, 0]
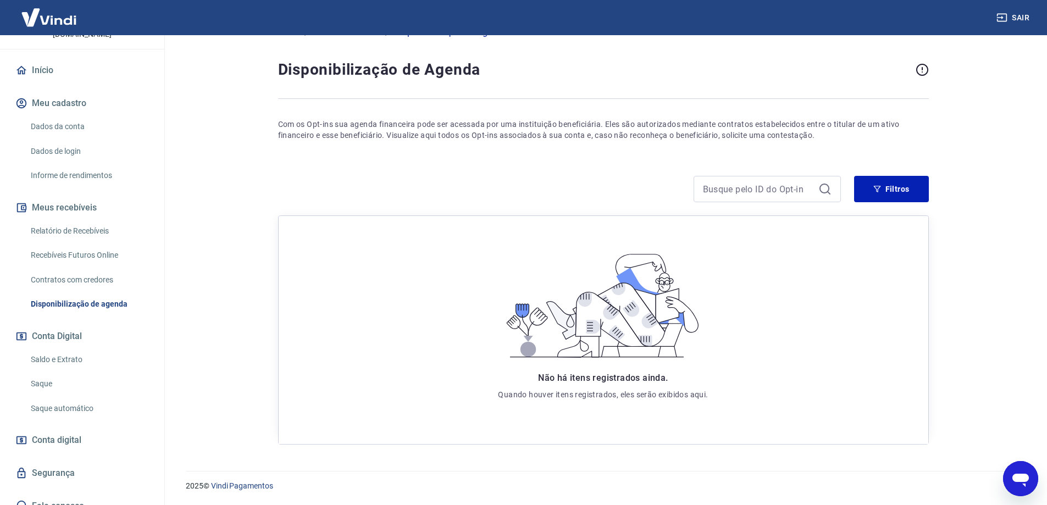
click at [57, 348] on link "Saldo e Extrato" at bounding box center [88, 359] width 125 height 23
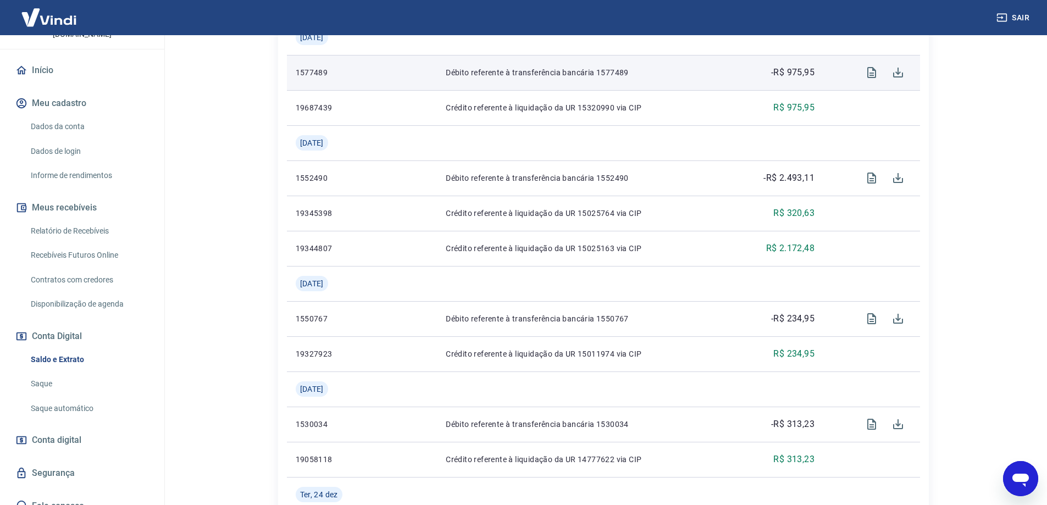
scroll to position [440, 0]
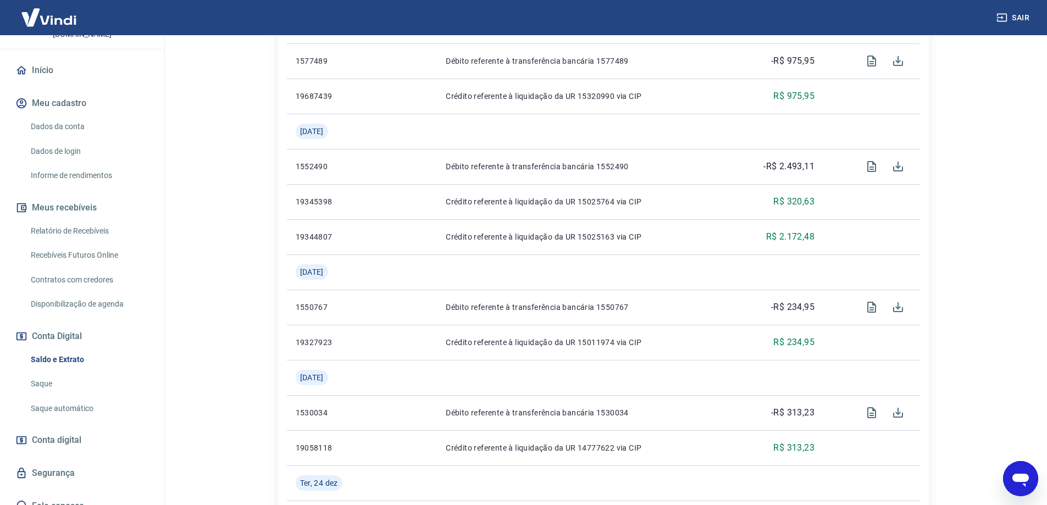
drag, startPoint x: 536, startPoint y: 265, endPoint x: 218, endPoint y: 329, distance: 325.0
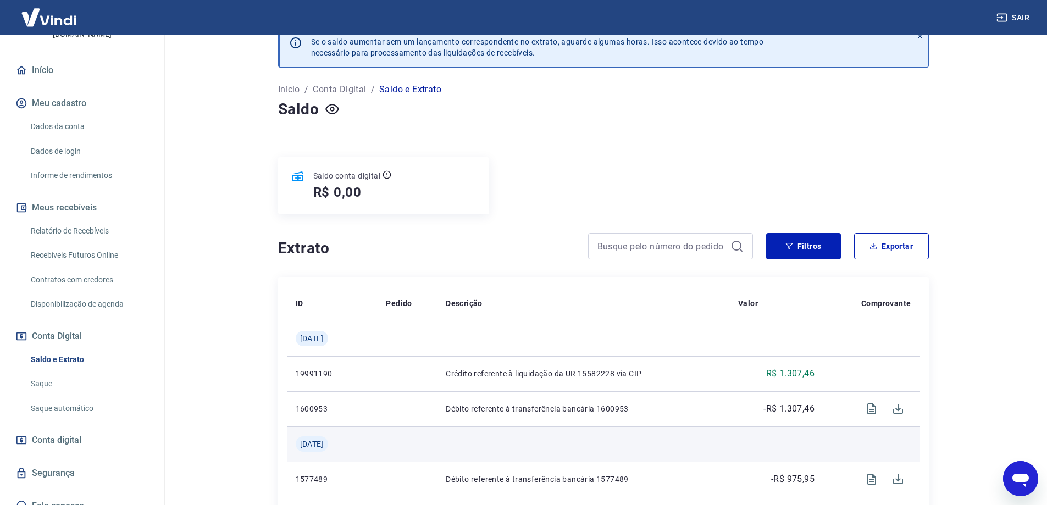
scroll to position [0, 0]
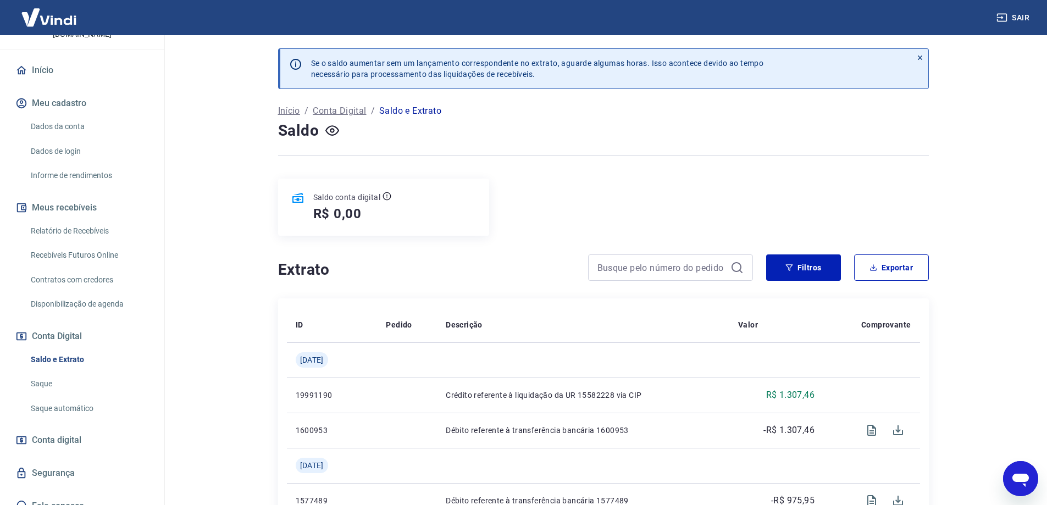
click at [37, 373] on link "Saque" at bounding box center [88, 384] width 125 height 23
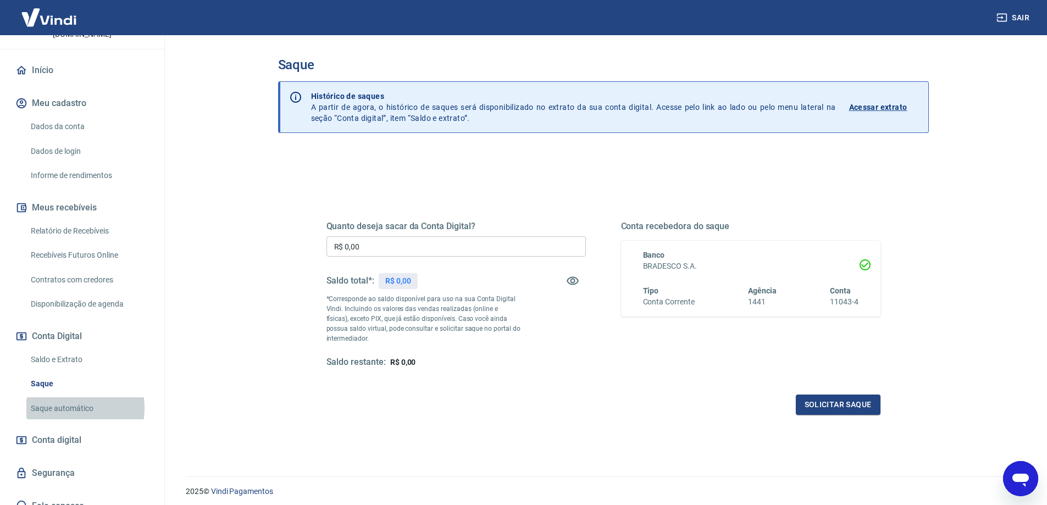
click at [62, 397] on link "Saque automático" at bounding box center [88, 408] width 125 height 23
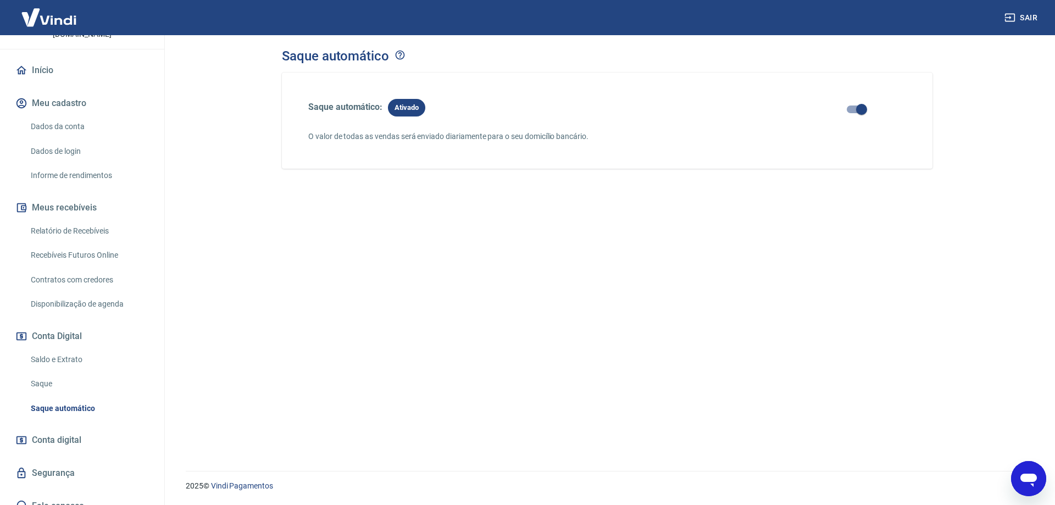
click at [63, 348] on link "Saldo e Extrato" at bounding box center [88, 359] width 125 height 23
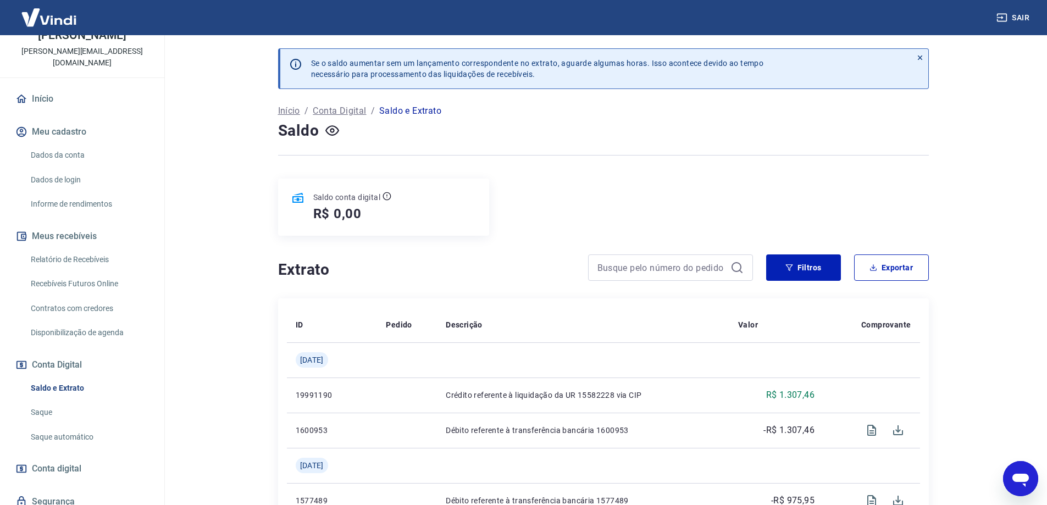
scroll to position [61, 0]
click at [83, 299] on link "Contratos com credores" at bounding box center [88, 310] width 125 height 23
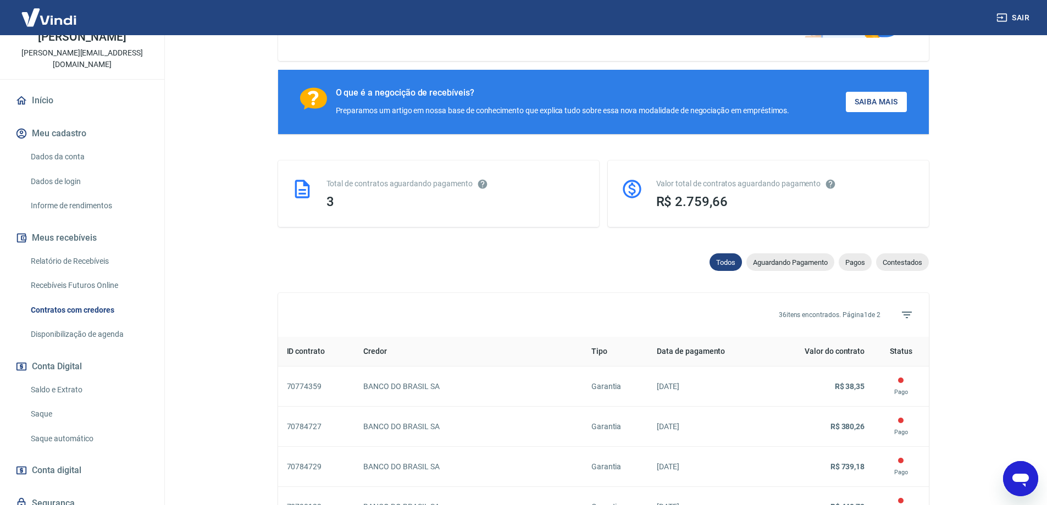
scroll to position [165, 0]
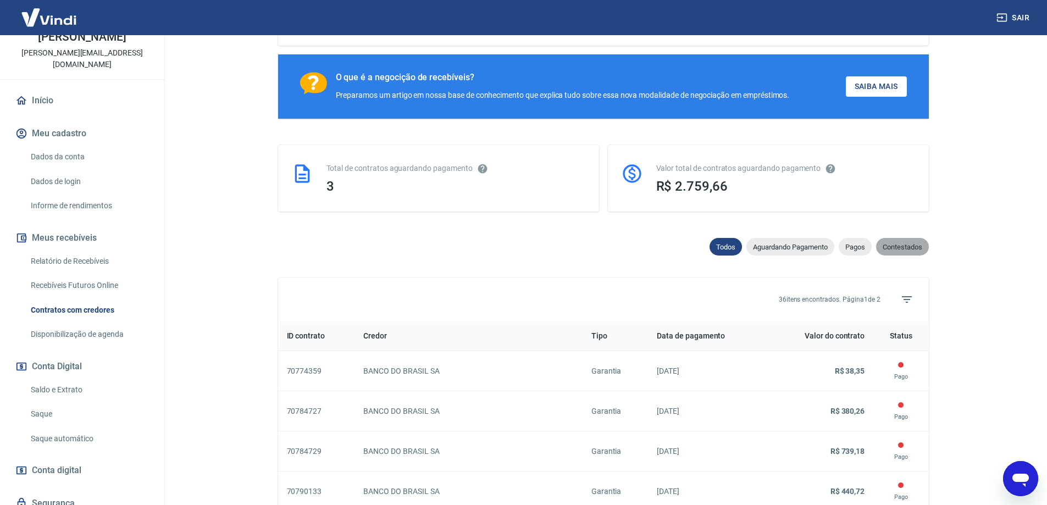
click at [906, 256] on div "Contestados" at bounding box center [902, 247] width 53 height 18
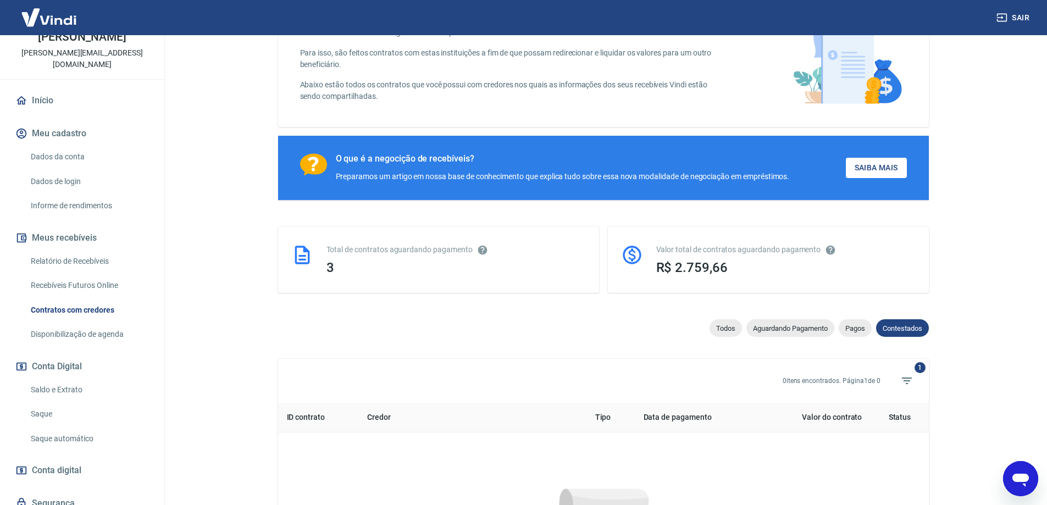
scroll to position [165, 0]
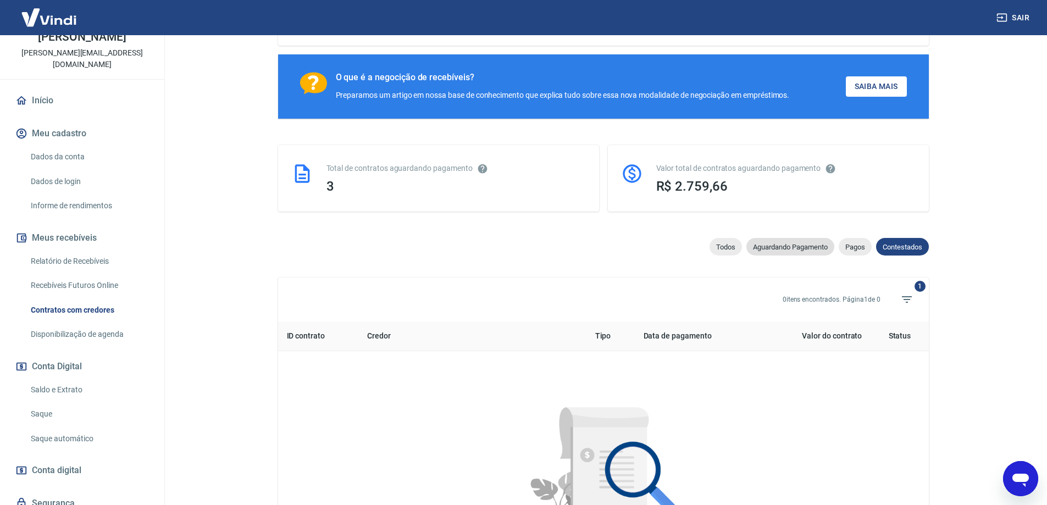
click at [788, 251] on span "Aguardando Pagamento" at bounding box center [790, 247] width 88 height 8
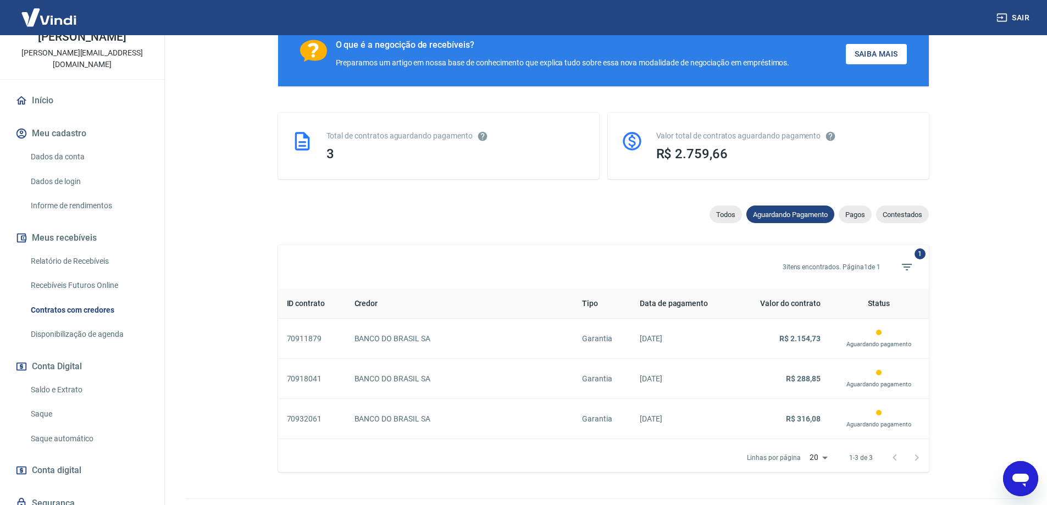
scroll to position [229, 0]
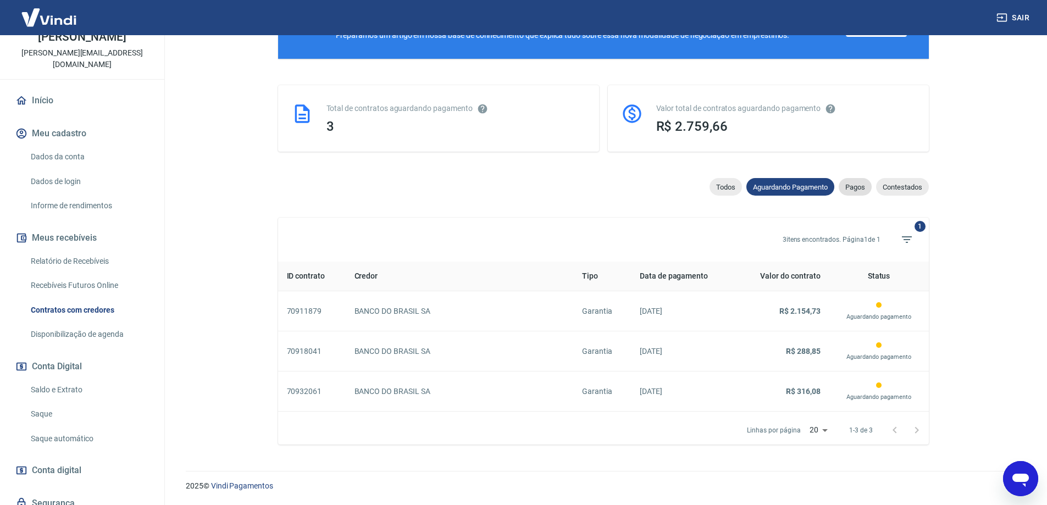
click at [857, 191] on span "Pagos" at bounding box center [855, 187] width 33 height 8
select select "paid"
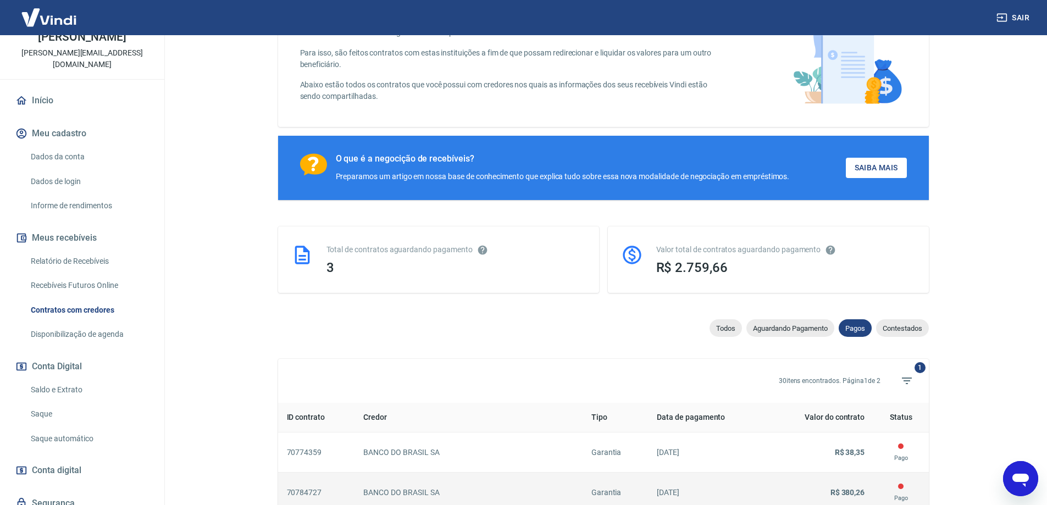
scroll to position [229, 0]
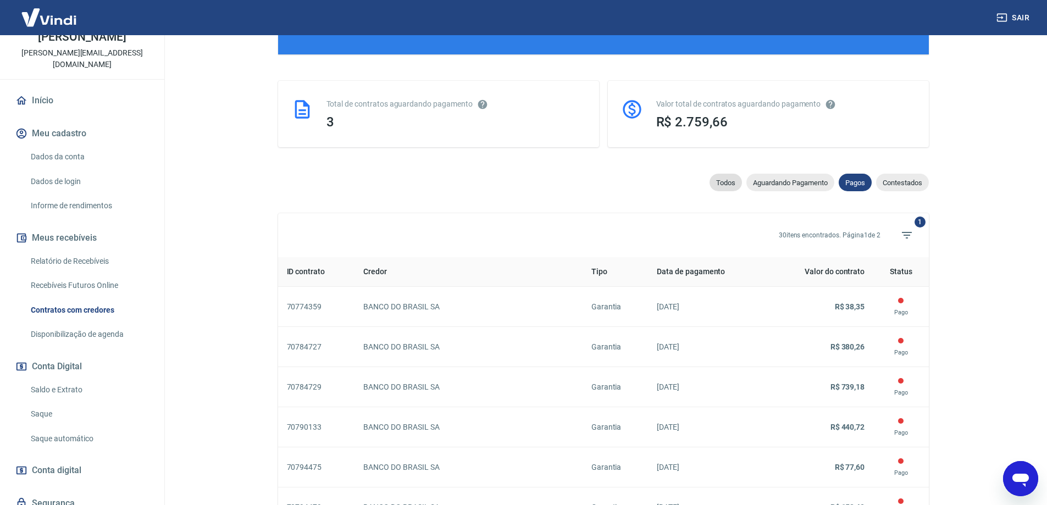
click at [725, 184] on span "Todos" at bounding box center [726, 183] width 32 height 8
select select
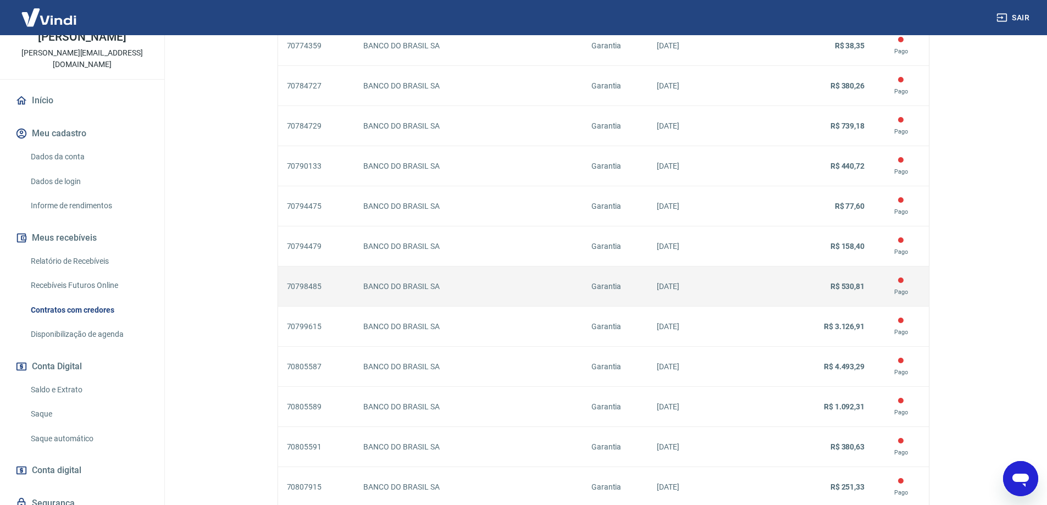
scroll to position [495, 0]
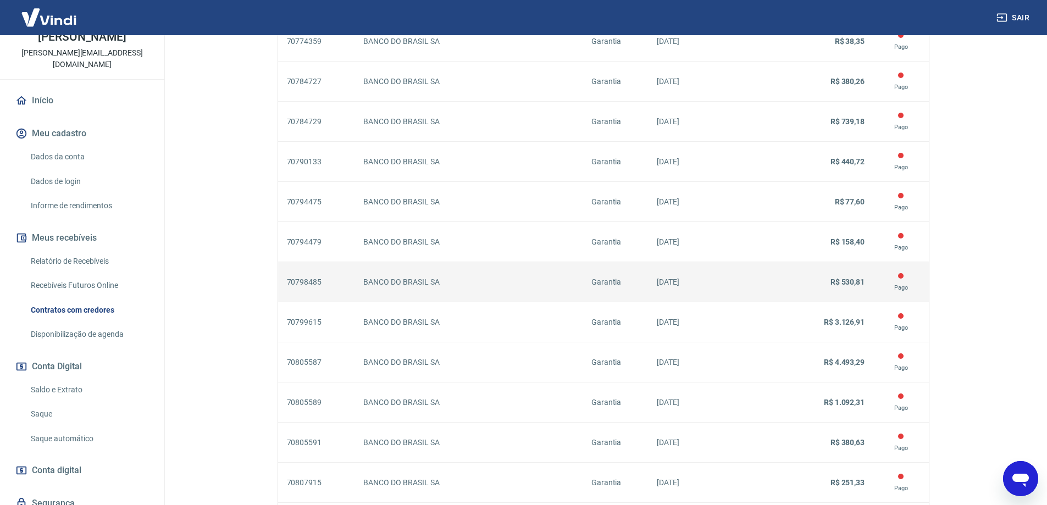
click at [734, 297] on td "29/10/2024" at bounding box center [707, 282] width 118 height 40
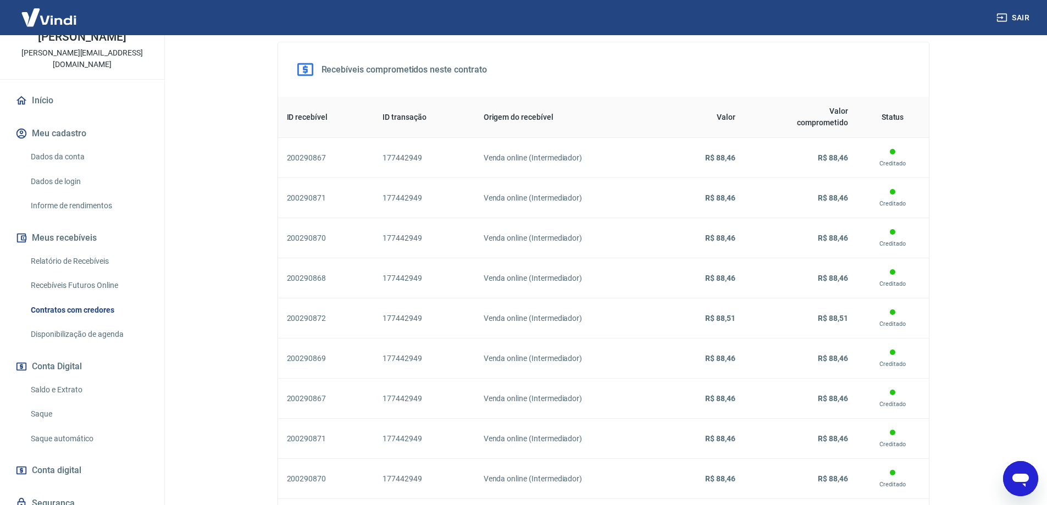
scroll to position [306, 0]
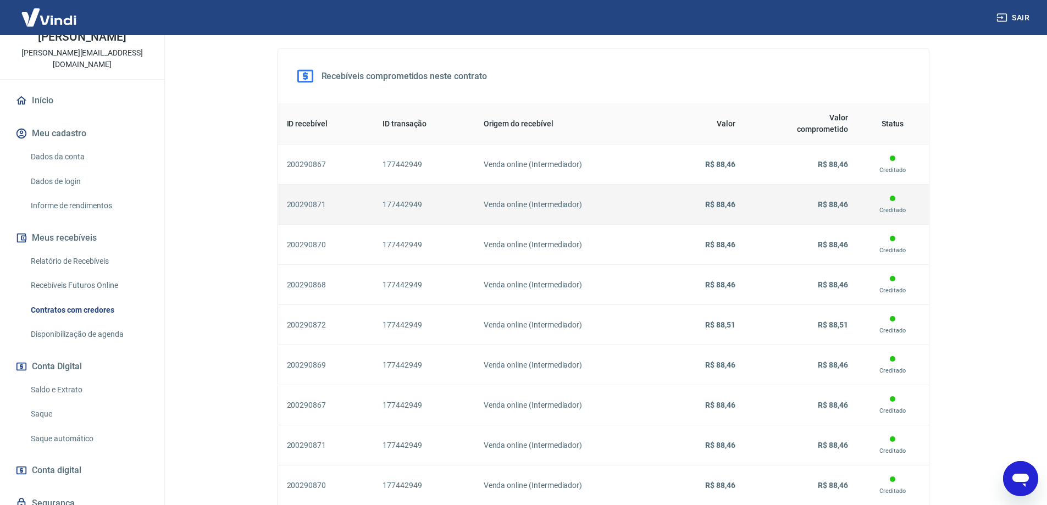
click at [601, 185] on td "Venda online (Intermediador)" at bounding box center [570, 205] width 191 height 40
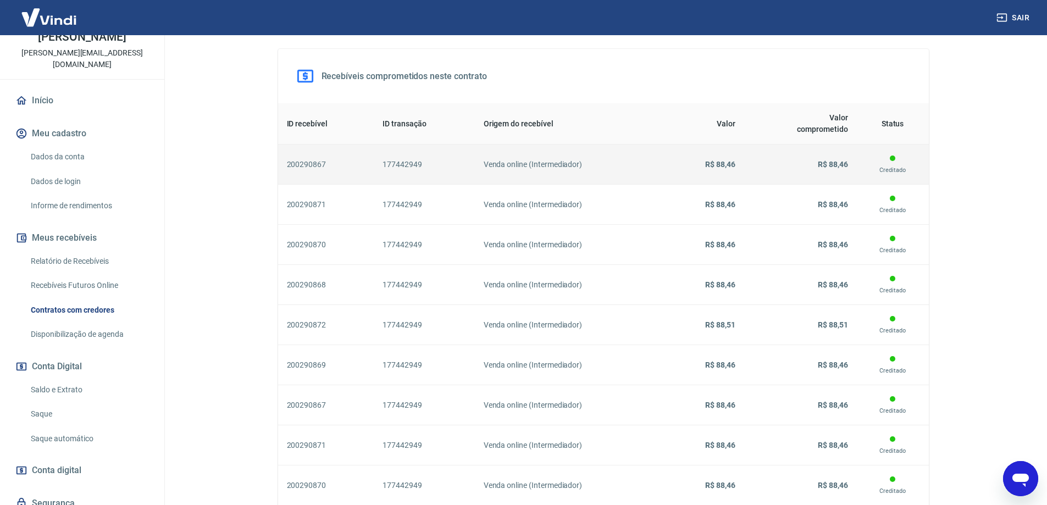
click at [609, 166] on h6 "Venda online (Intermediador)" at bounding box center [571, 165] width 174 height 12
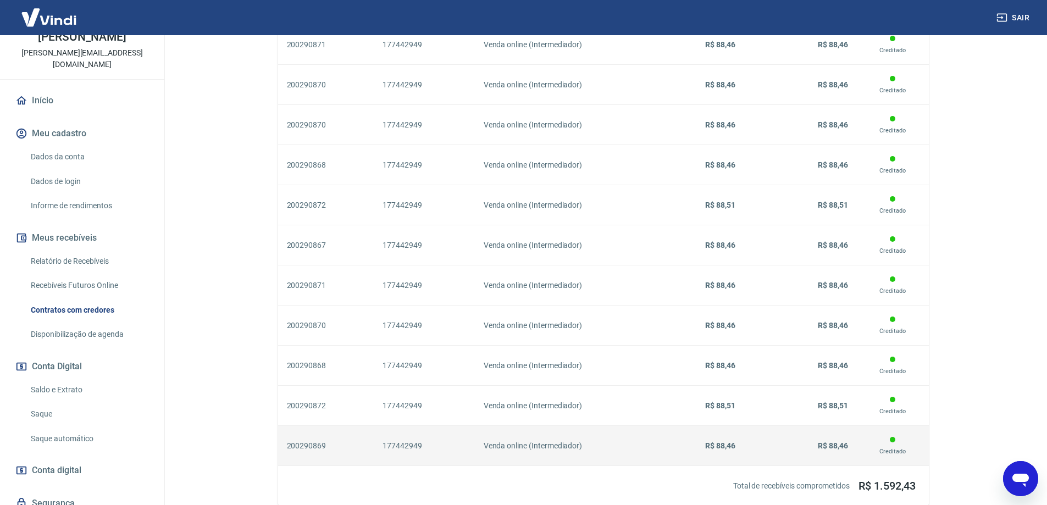
scroll to position [800, 0]
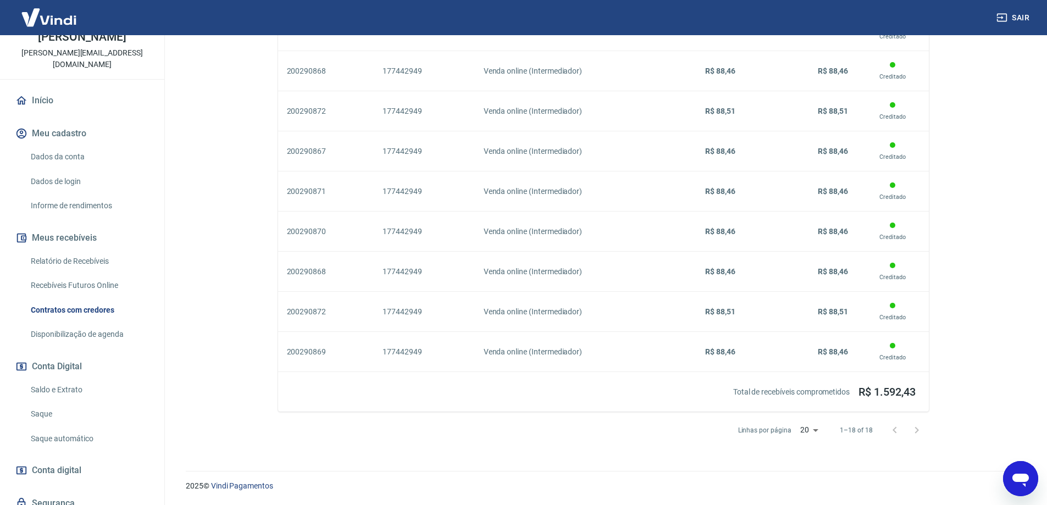
click at [916, 429] on div at bounding box center [906, 430] width 44 height 22
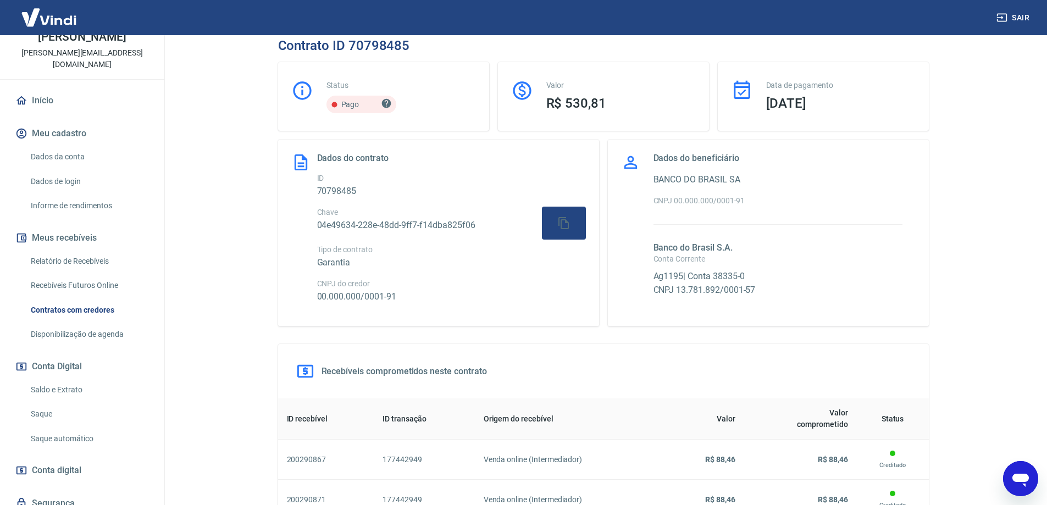
scroll to position [0, 0]
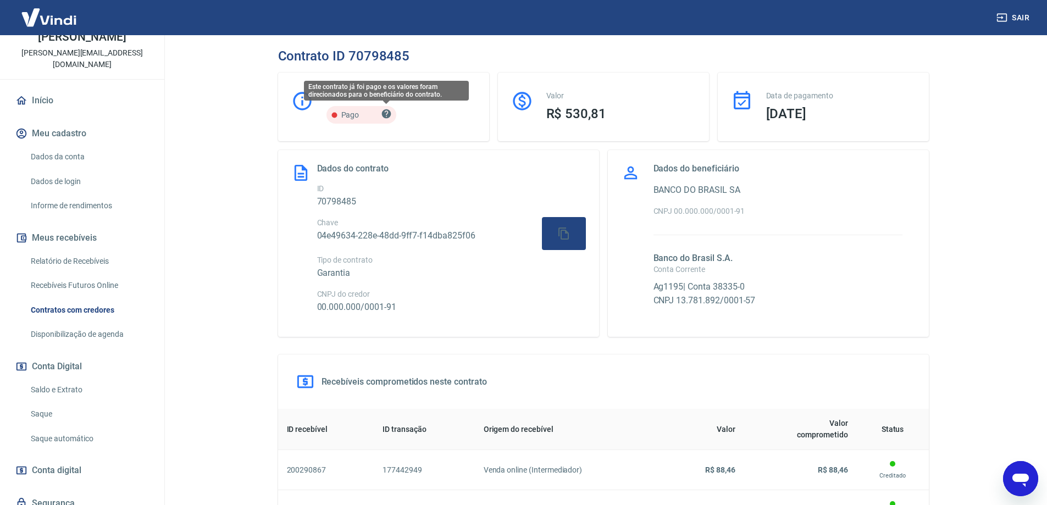
click at [387, 113] on icon "Este contrato já foi pago e os valores foram direcionados para o beneficiário d…" at bounding box center [386, 113] width 11 height 11
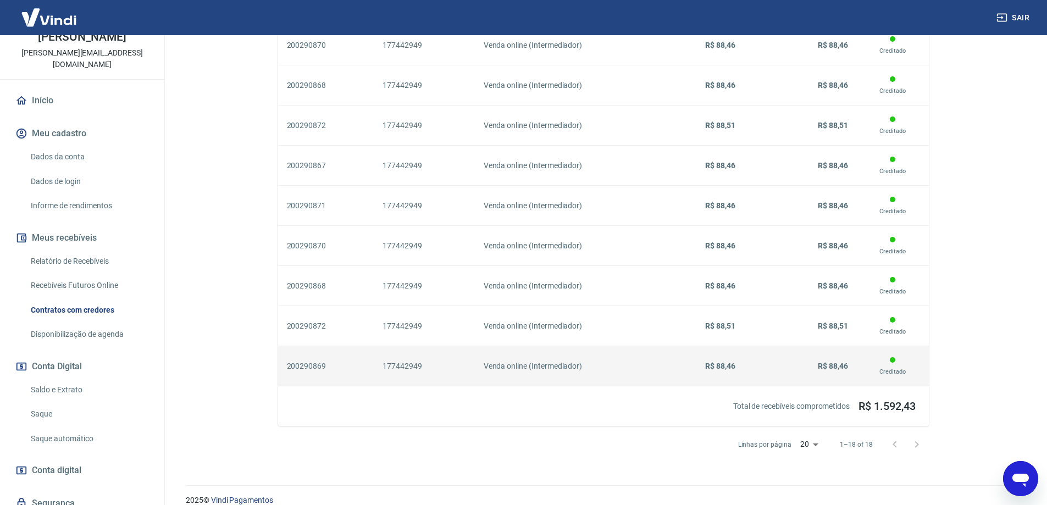
scroll to position [800, 0]
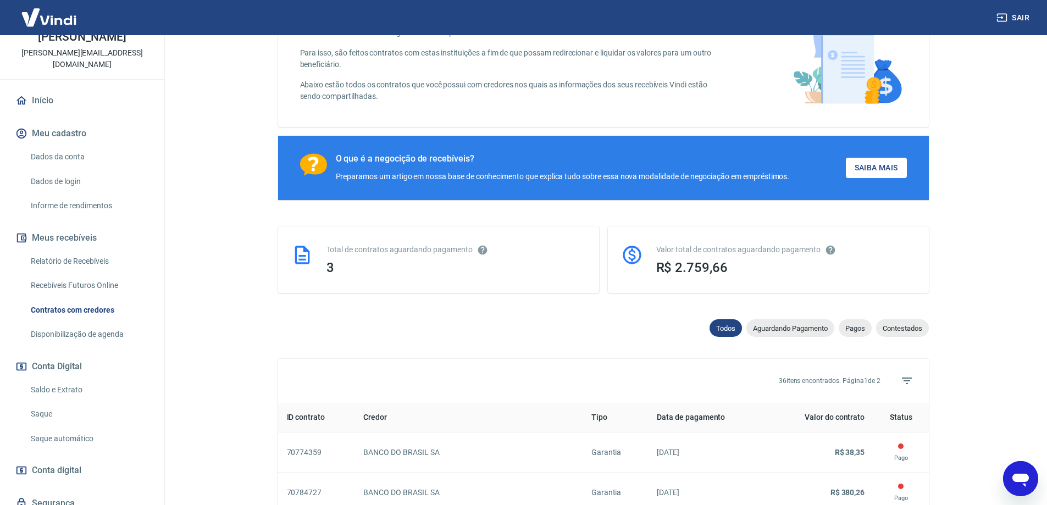
scroll to position [891, 0]
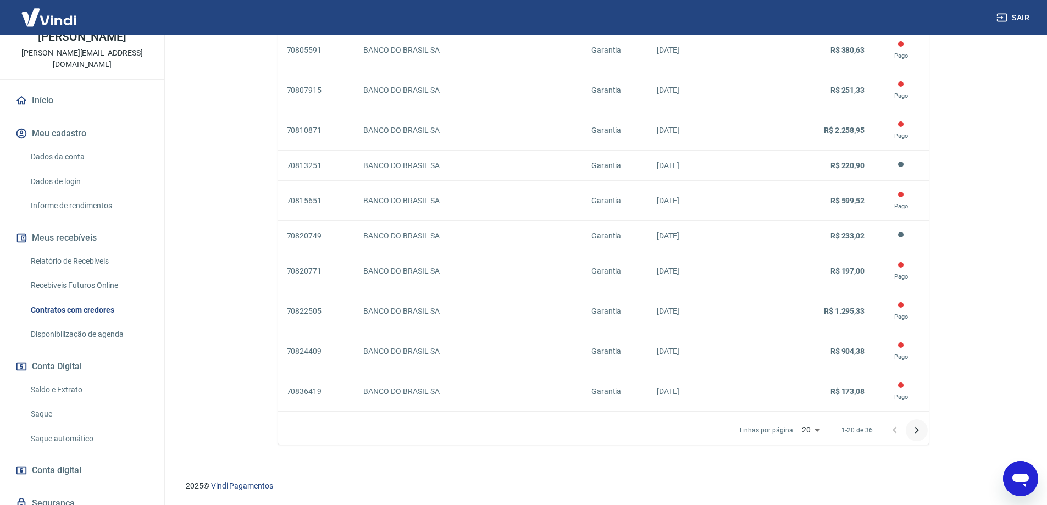
click at [918, 429] on icon "Próxima página" at bounding box center [916, 430] width 13 height 13
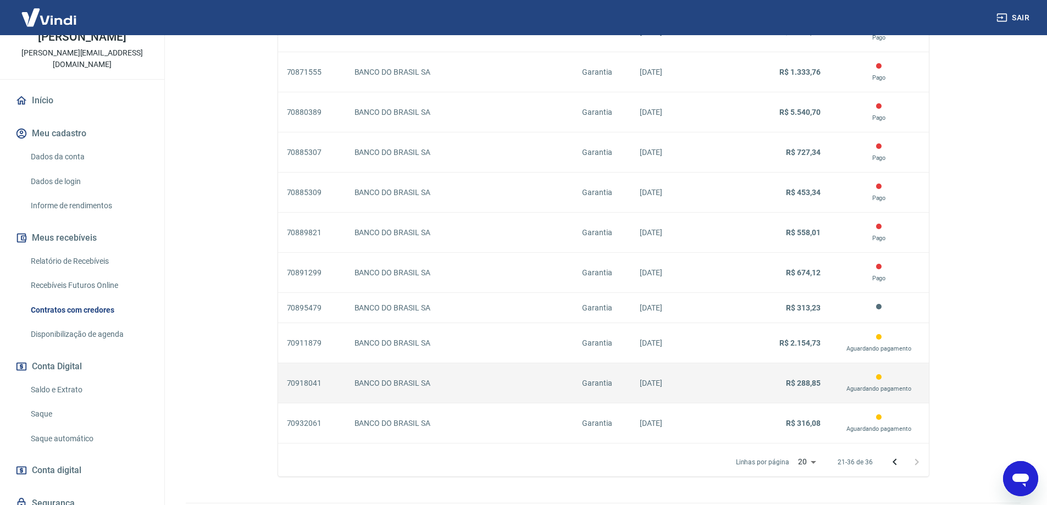
scroll to position [686, 0]
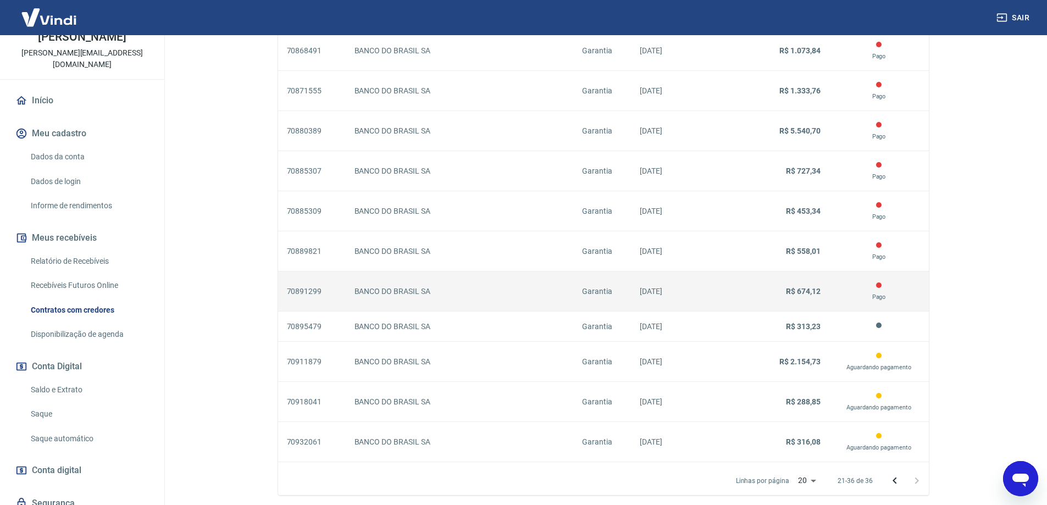
click at [646, 296] on p "27/05/2025" at bounding box center [683, 292] width 86 height 12
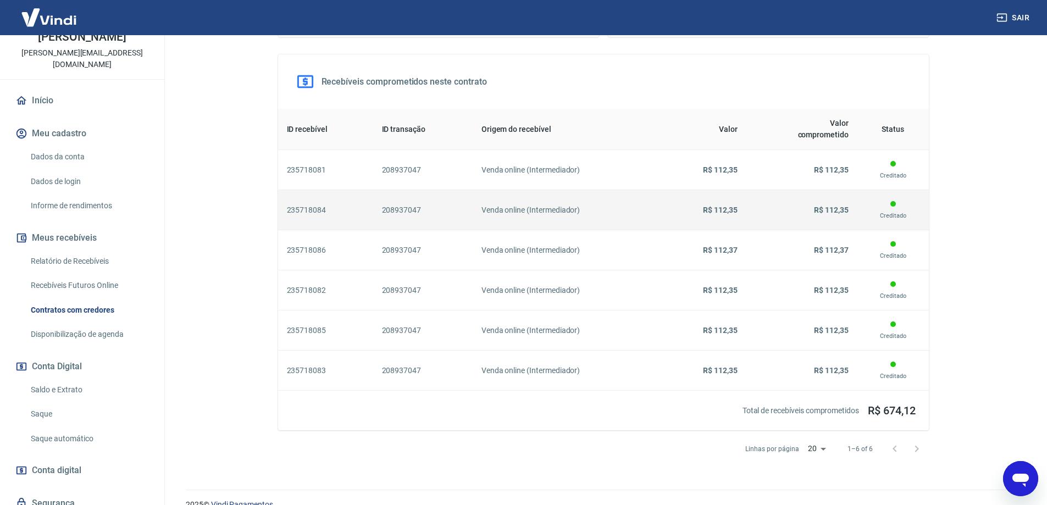
scroll to position [319, 0]
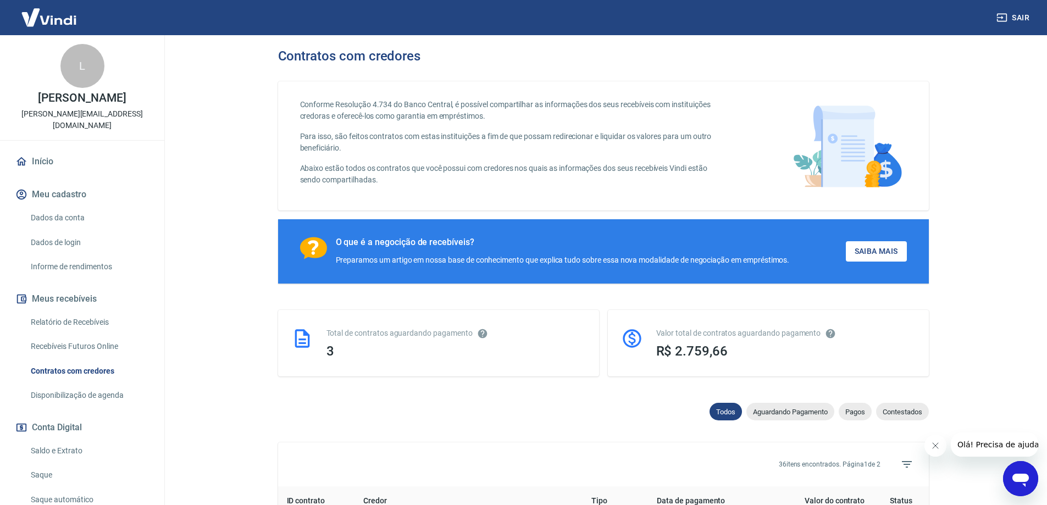
click at [75, 311] on link "Relatório de Recebíveis" at bounding box center [88, 322] width 125 height 23
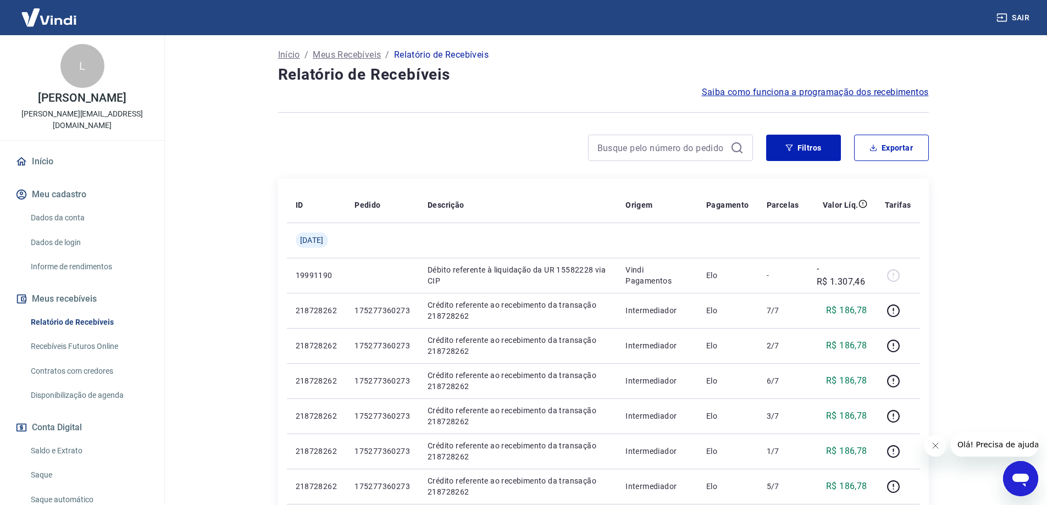
scroll to position [55, 0]
click at [817, 157] on button "Filtros" at bounding box center [803, 149] width 75 height 26
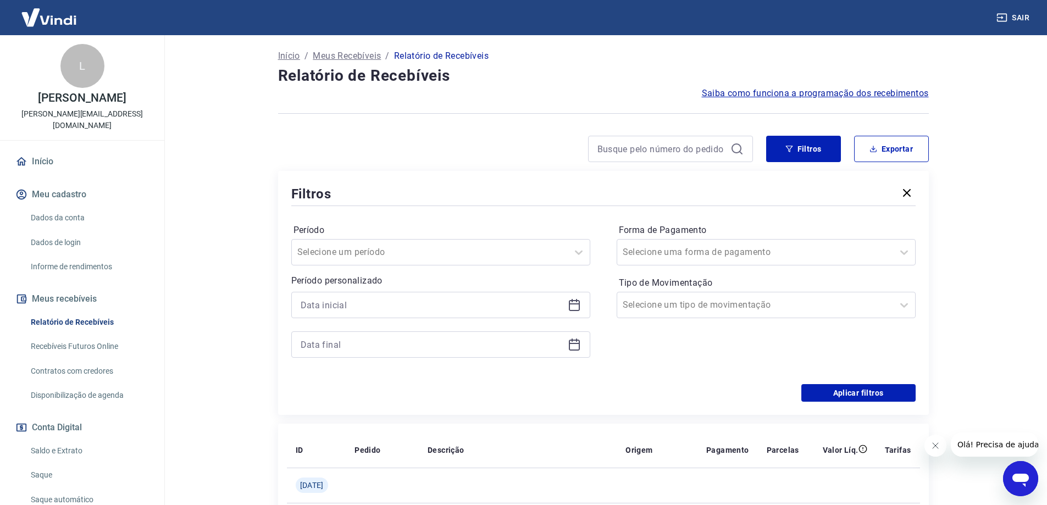
click at [903, 192] on icon "button" at bounding box center [906, 192] width 13 height 13
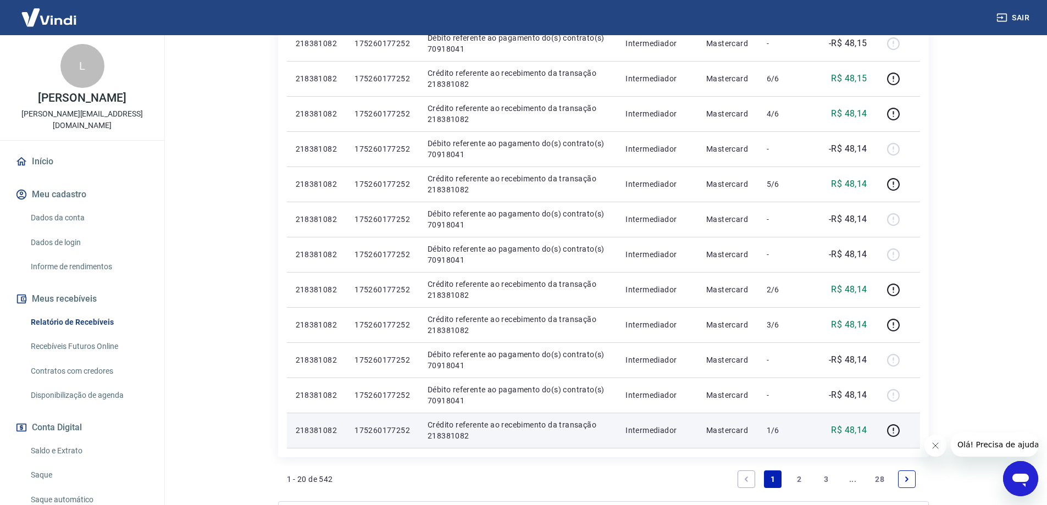
scroll to position [714, 0]
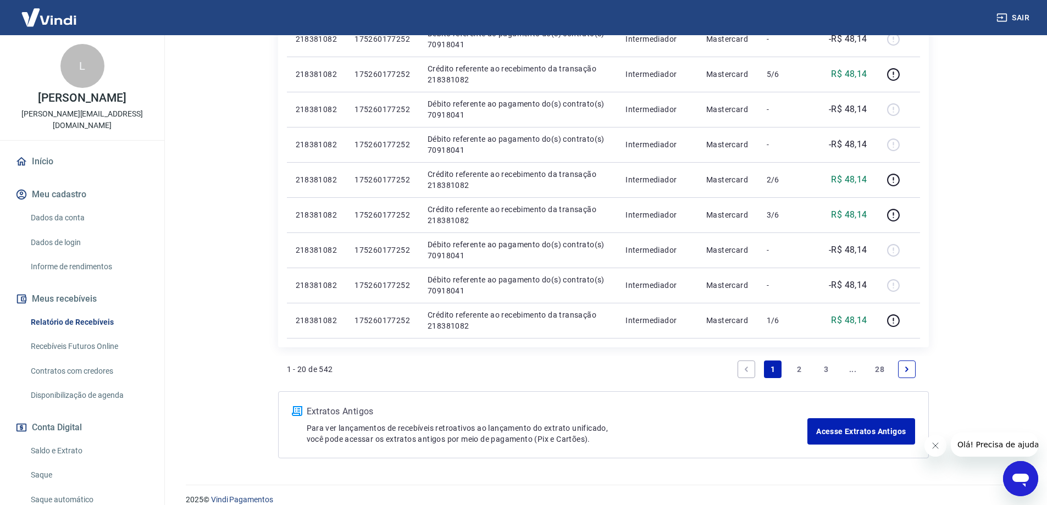
click at [800, 373] on link "2" at bounding box center [800, 370] width 18 height 18
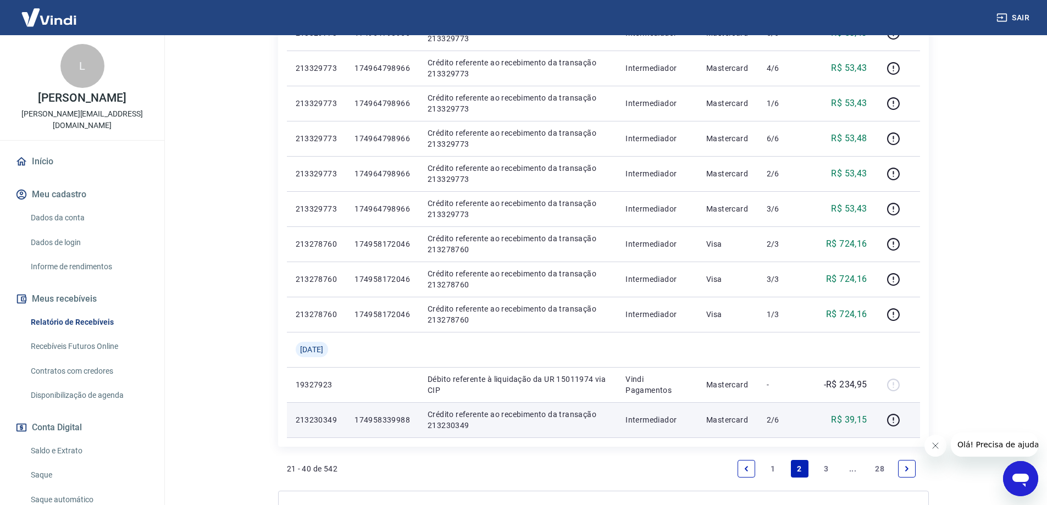
scroll to position [659, 0]
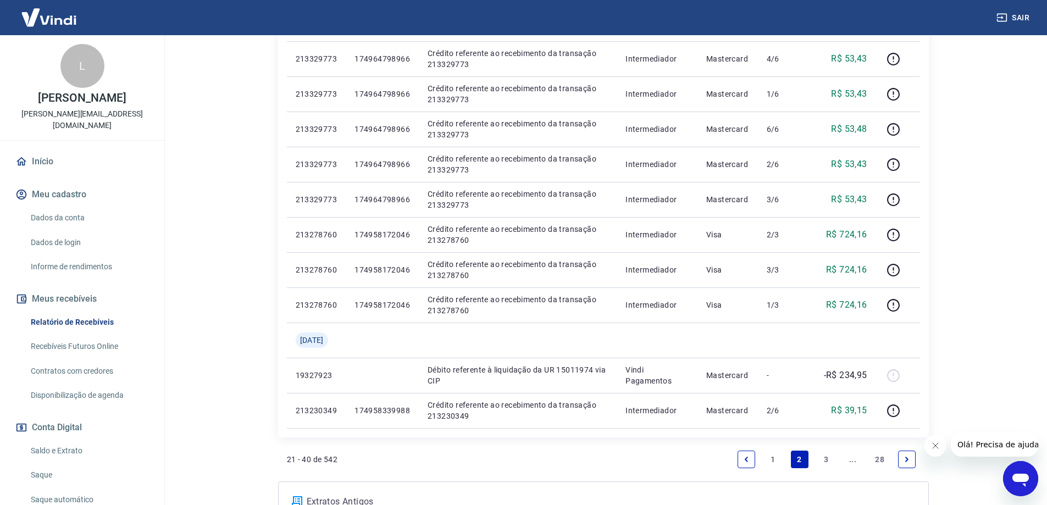
click at [825, 459] on link "3" at bounding box center [826, 460] width 18 height 18
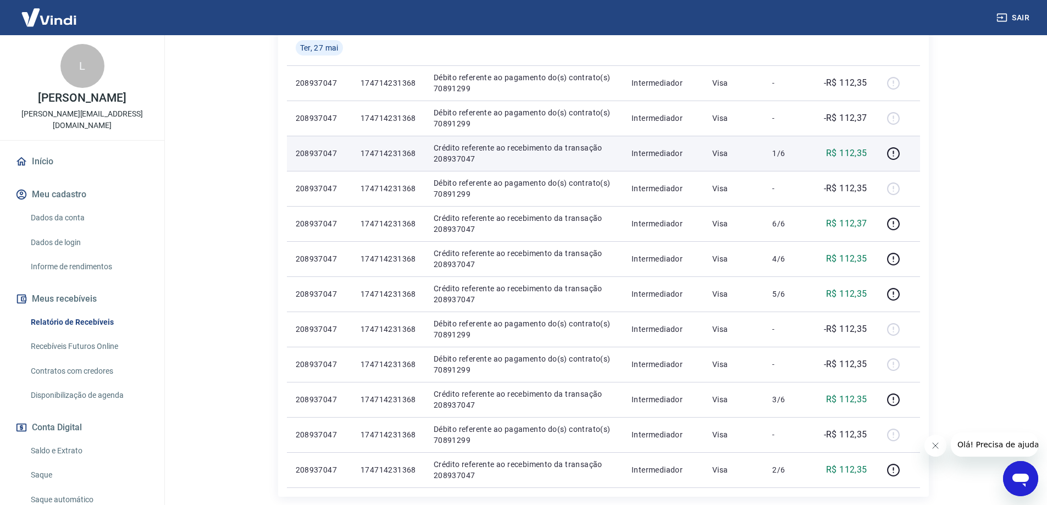
scroll to position [605, 0]
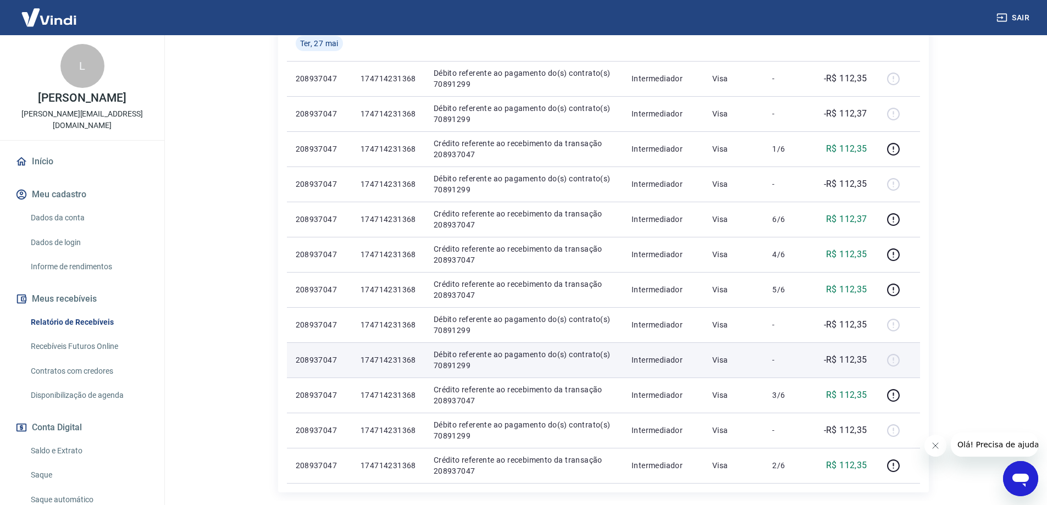
drag, startPoint x: 534, startPoint y: 362, endPoint x: 515, endPoint y: 359, distance: 18.9
click at [515, 359] on p "Débito referente ao pagamento do(s) contrato(s) 70891299" at bounding box center [524, 360] width 180 height 22
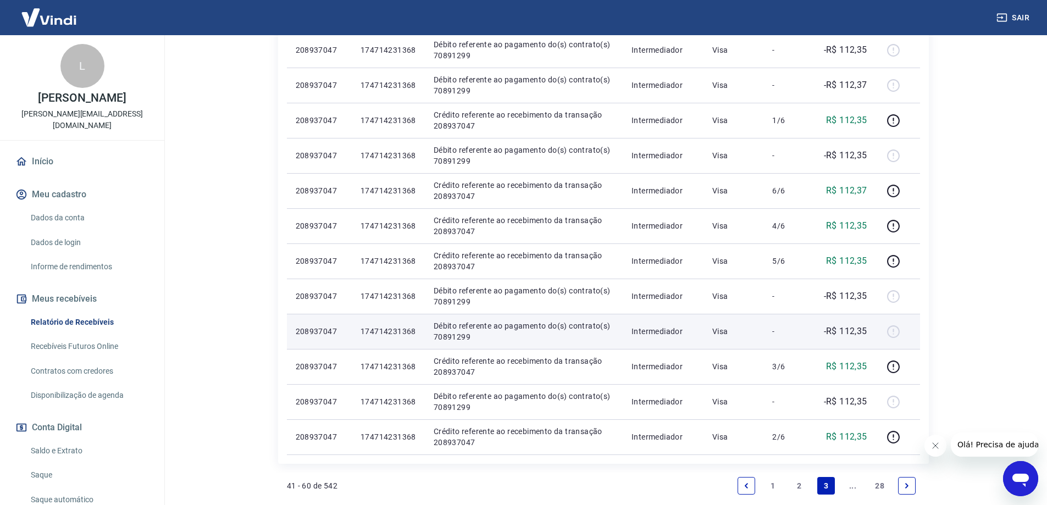
scroll to position [659, 0]
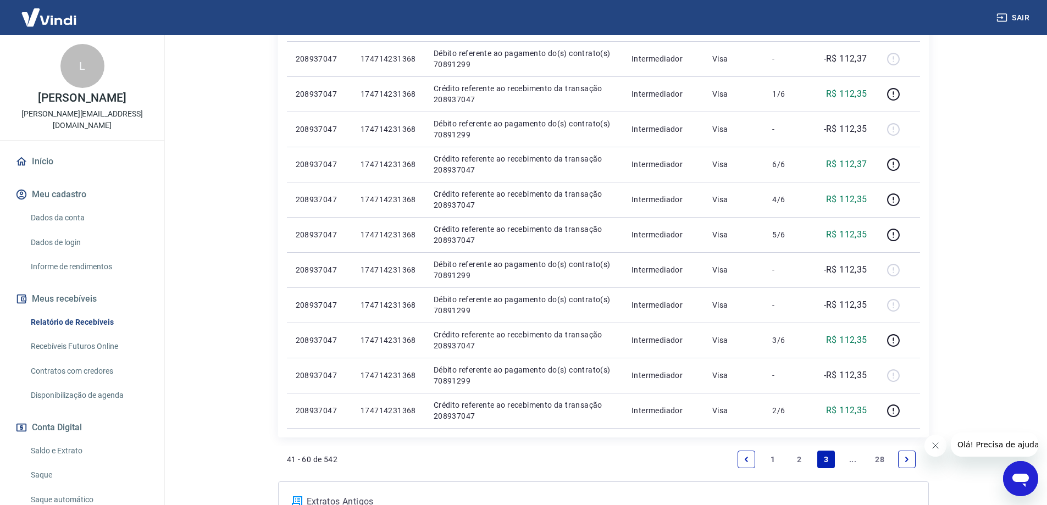
click at [794, 457] on link "2" at bounding box center [800, 460] width 18 height 18
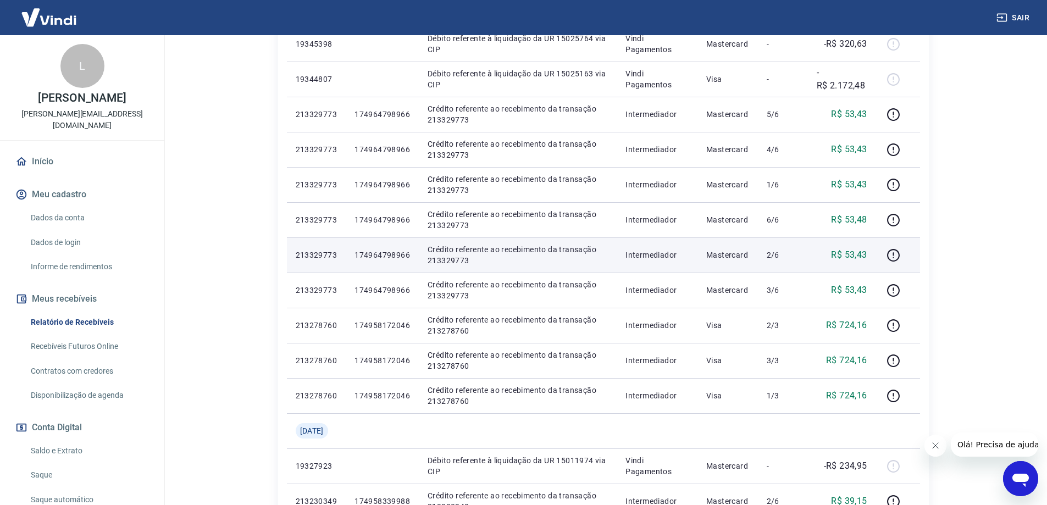
scroll to position [714, 0]
